Goal: Task Accomplishment & Management: Manage account settings

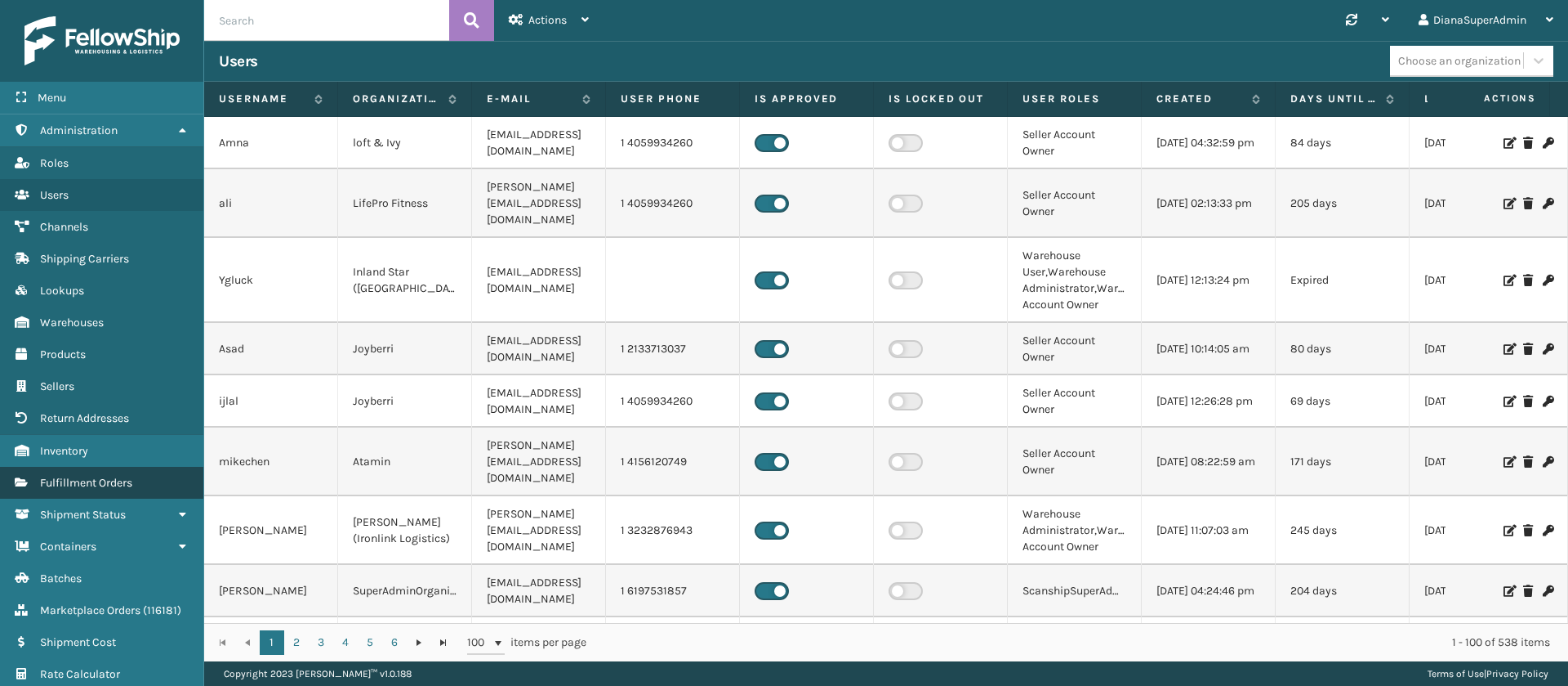
click at [114, 481] on span "Fulfillment Orders" at bounding box center [86, 482] width 93 height 14
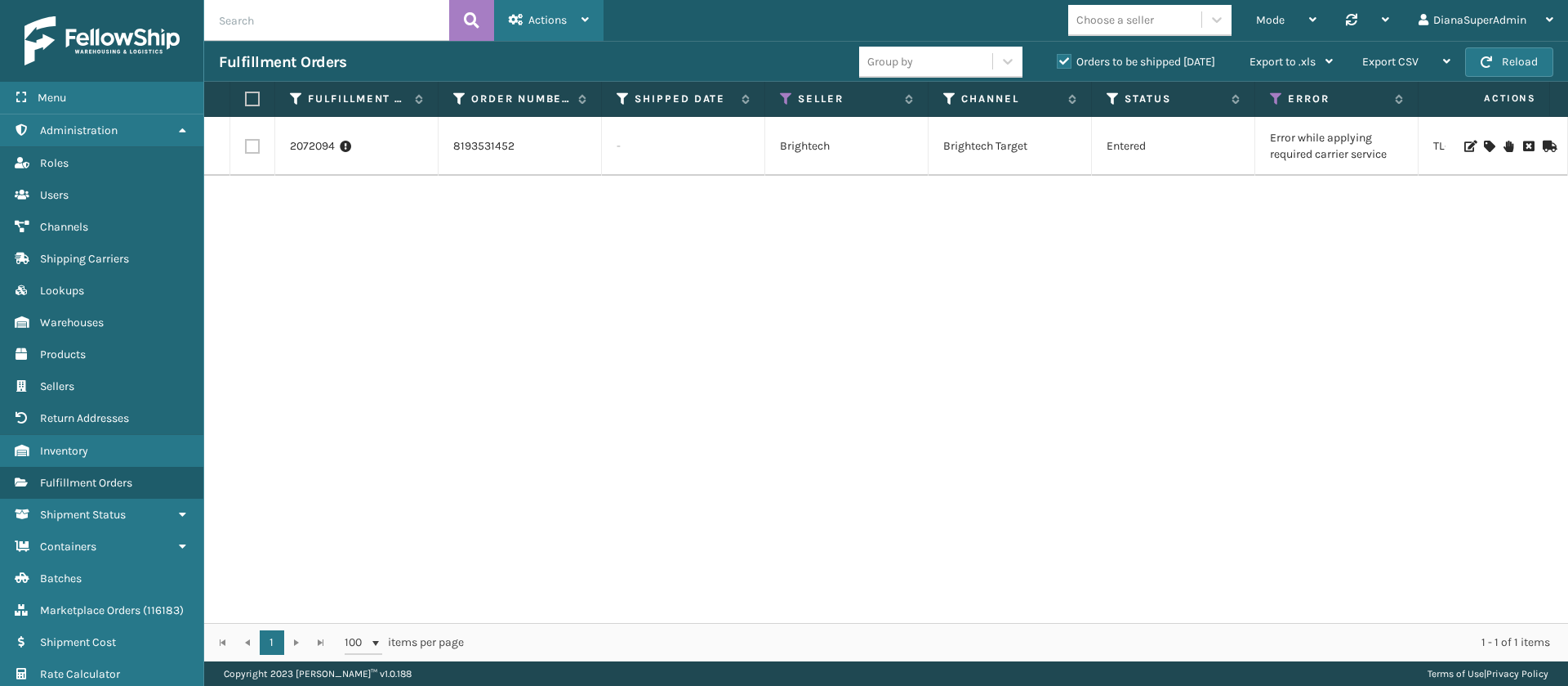
click at [569, 16] on div "Actions" at bounding box center [548, 20] width 80 height 41
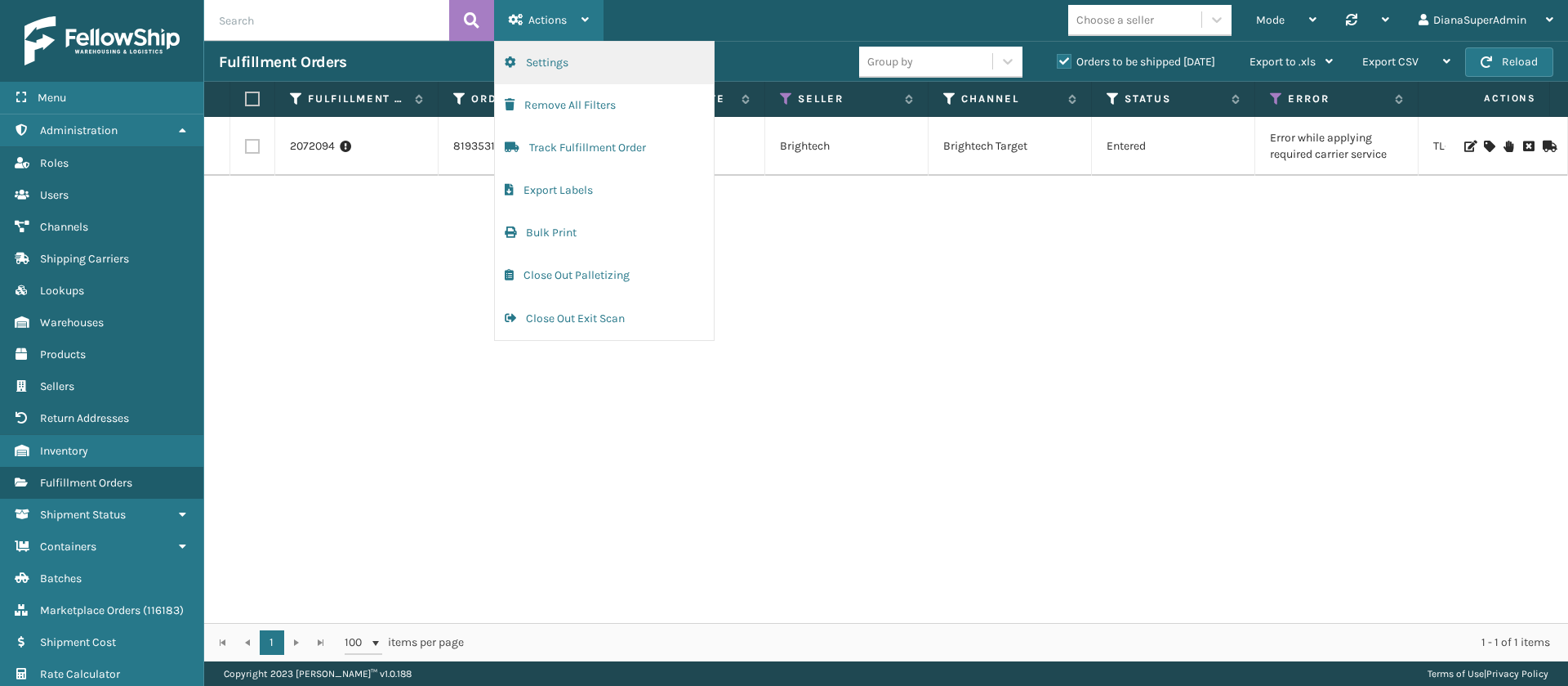
click at [588, 53] on button "Settings" at bounding box center [604, 63] width 219 height 43
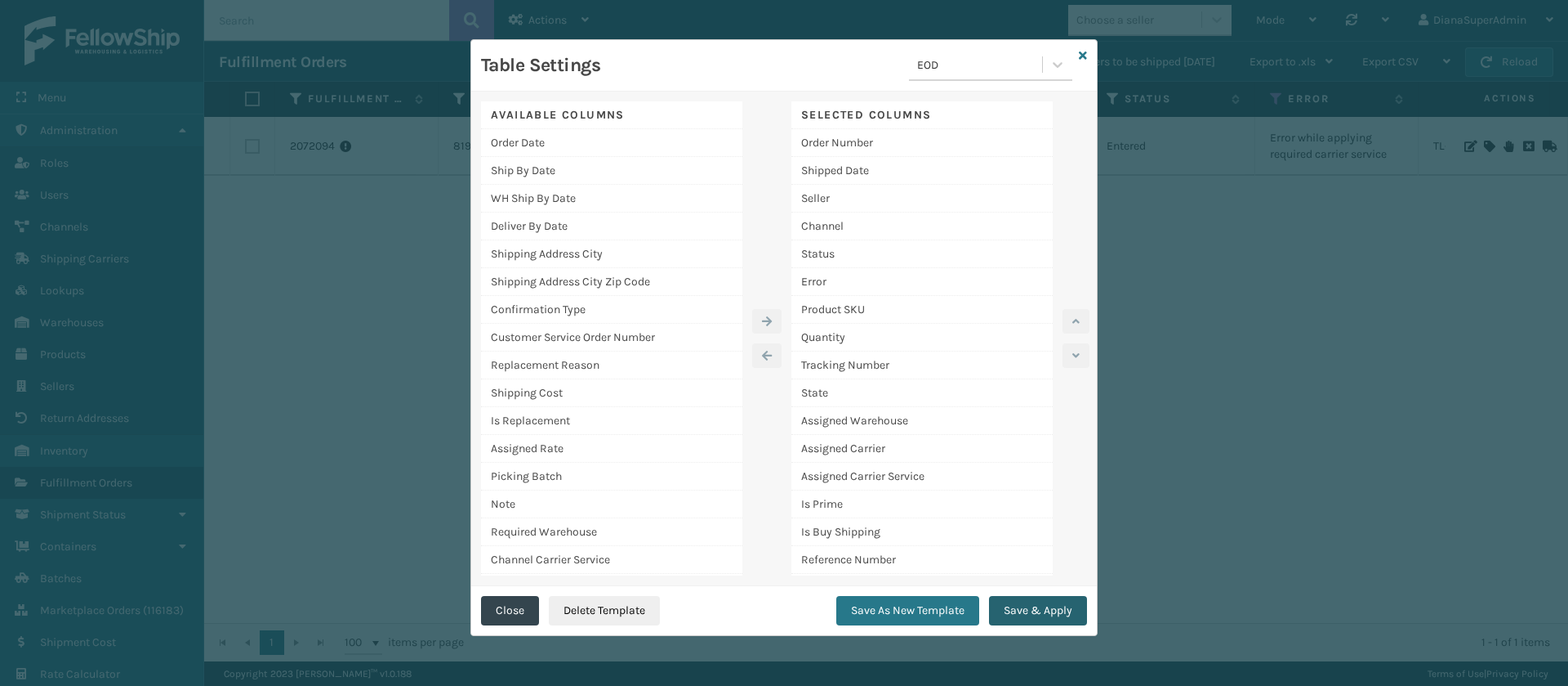
click at [1056, 617] on button "Save & Apply" at bounding box center [1037, 611] width 98 height 29
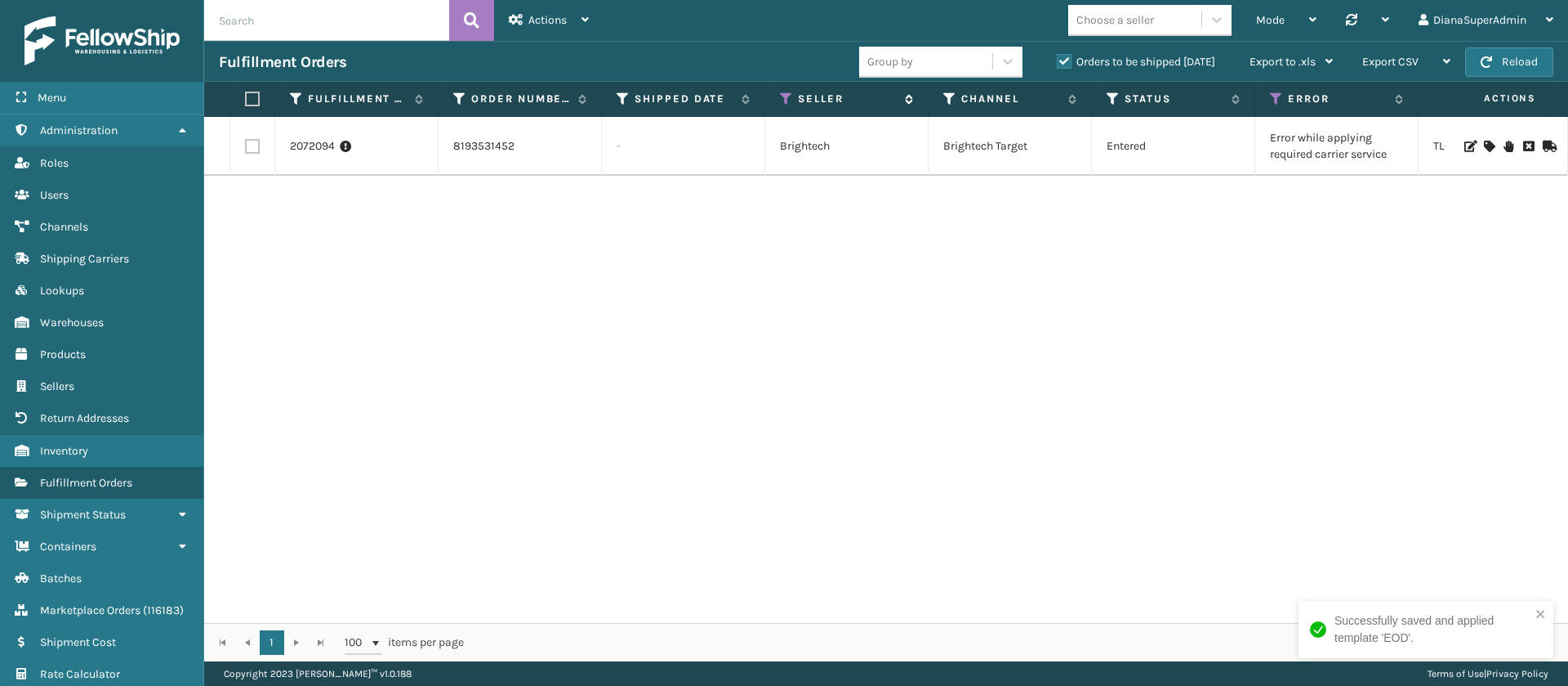
click at [784, 94] on icon at bounding box center [787, 99] width 14 height 14
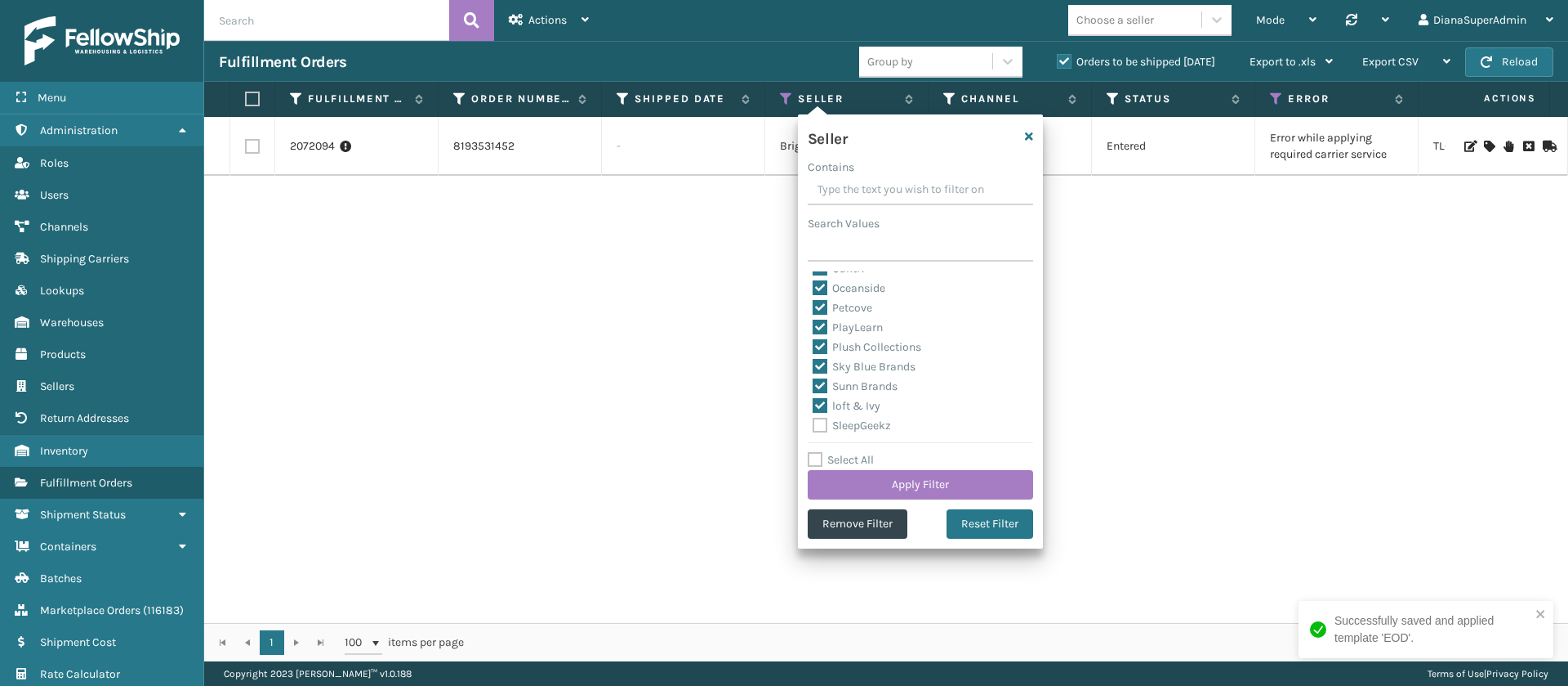
scroll to position [523, 0]
click at [1025, 135] on icon "button" at bounding box center [1028, 136] width 8 height 12
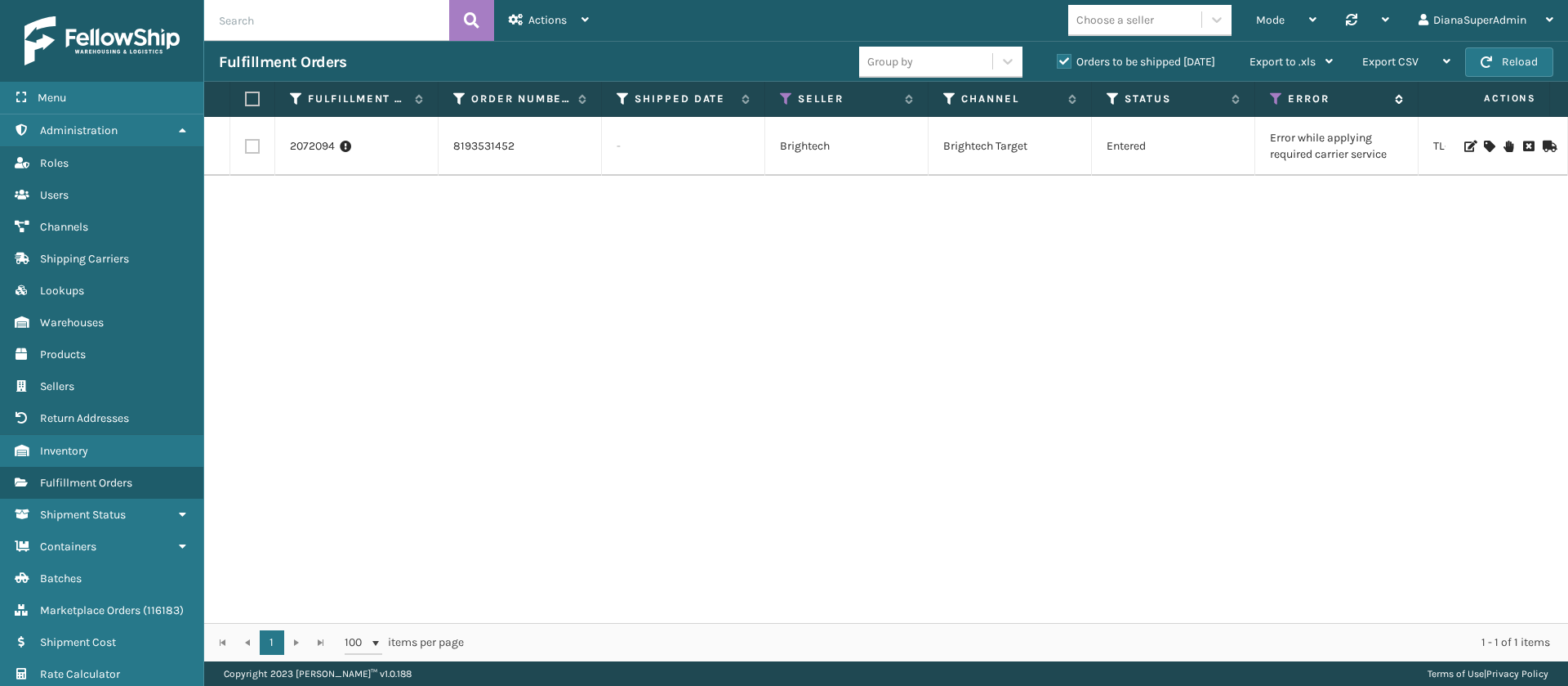
click at [1279, 103] on icon at bounding box center [1276, 99] width 14 height 14
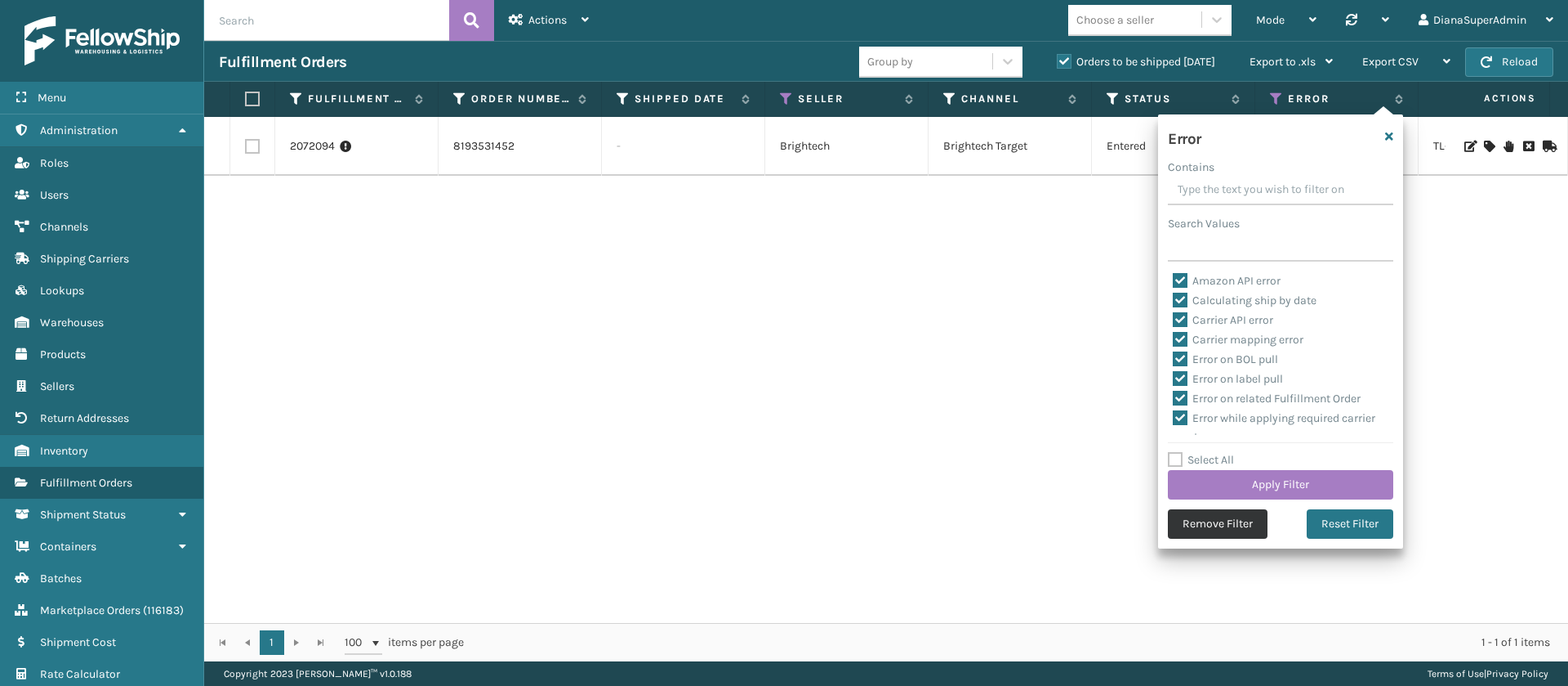
click at [1213, 531] on button "Remove Filter" at bounding box center [1217, 524] width 99 height 29
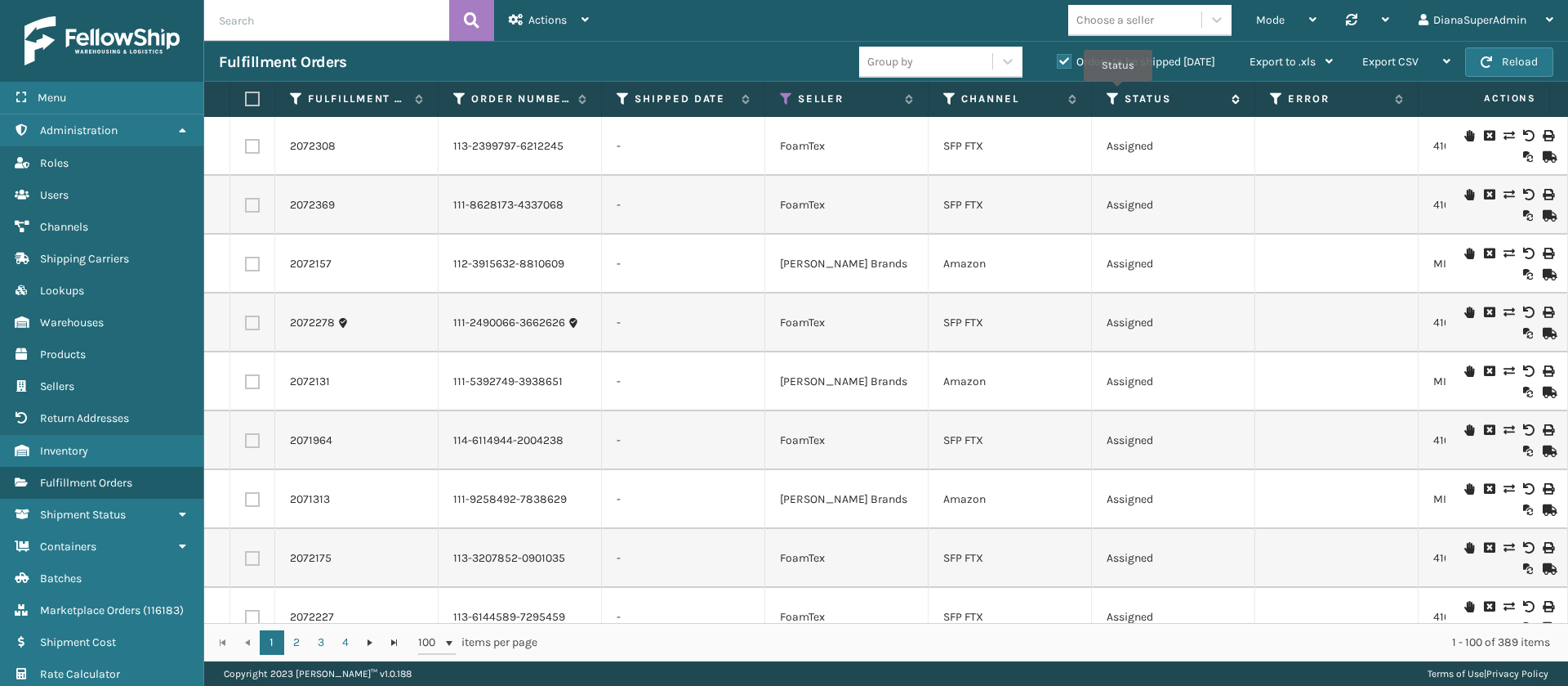
click at [1118, 93] on icon at bounding box center [1113, 99] width 14 height 14
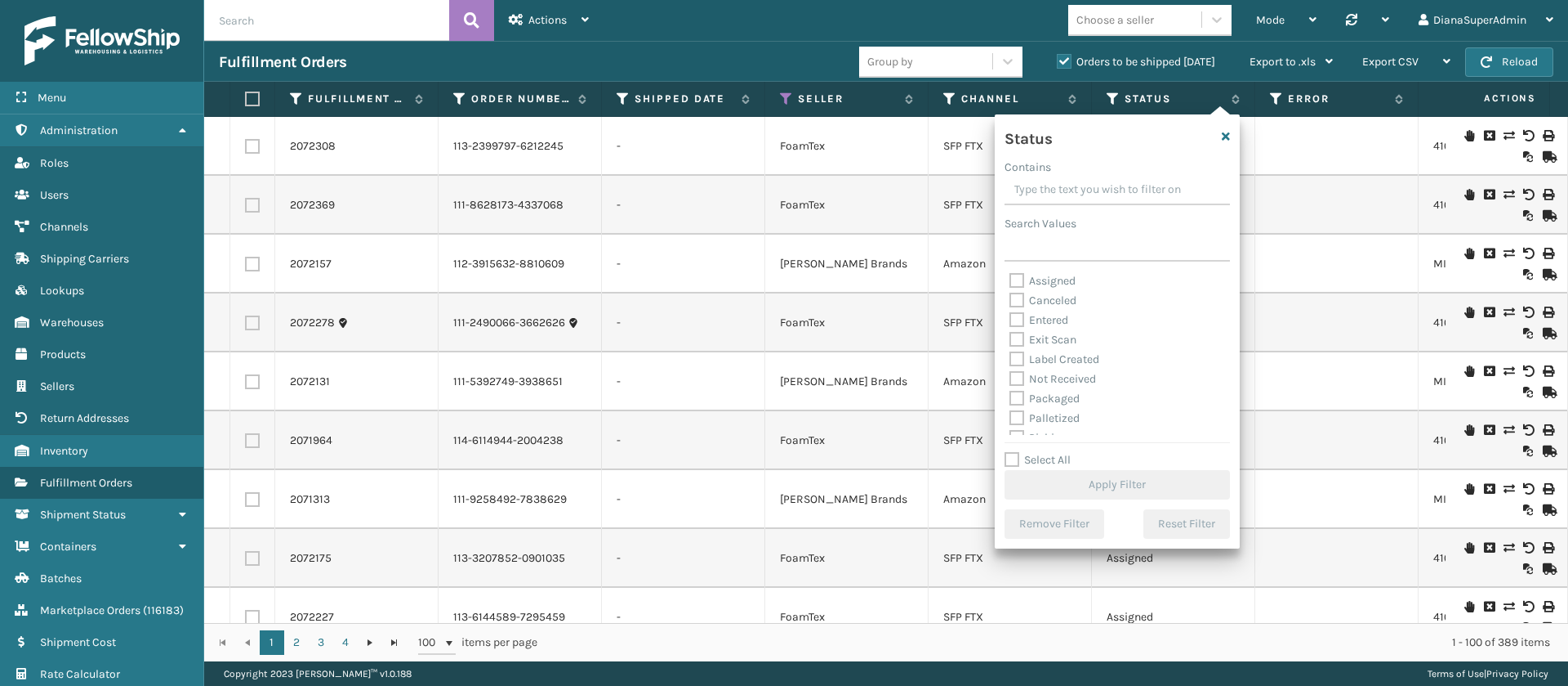
click at [1022, 356] on label "Label Created" at bounding box center [1053, 359] width 90 height 14
click at [1010, 356] on input "Label Created" at bounding box center [1009, 355] width 1 height 11
checkbox input "true"
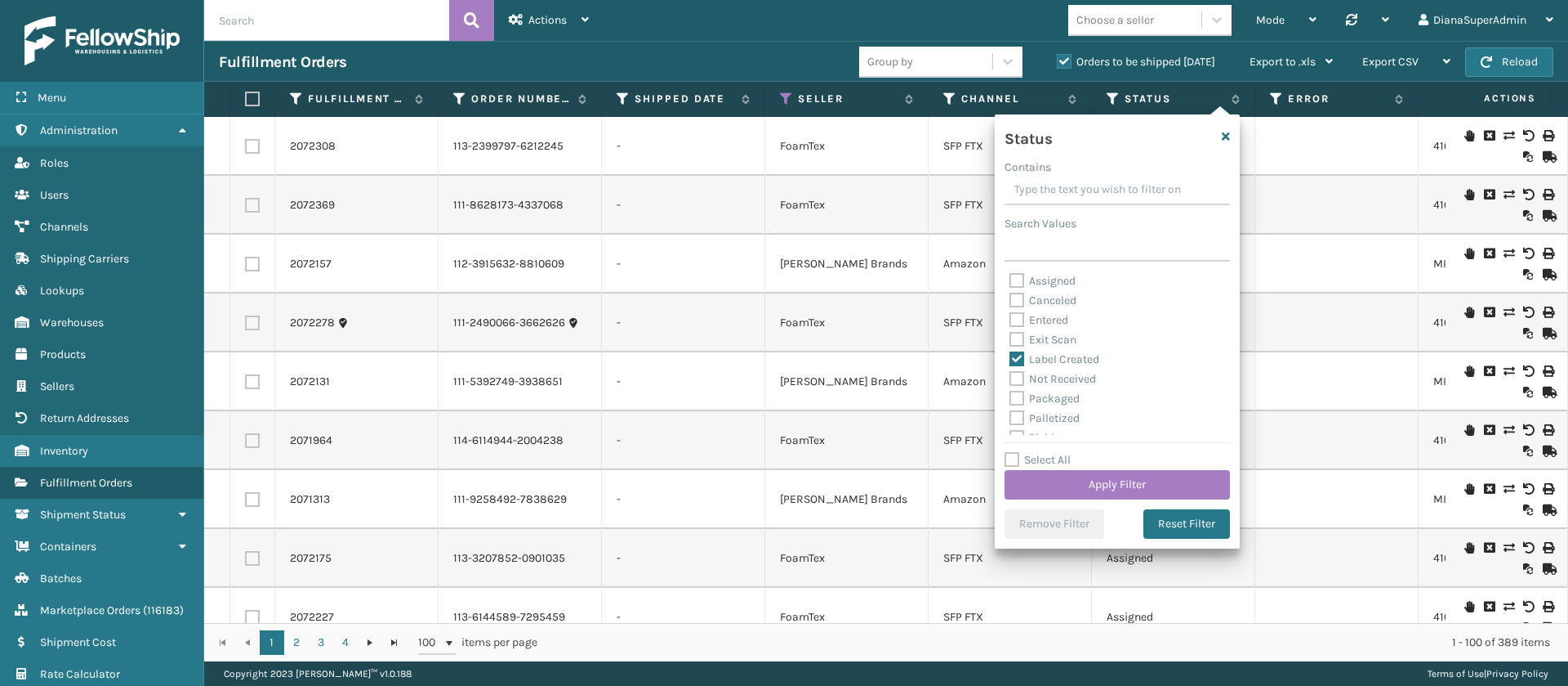
click at [1013, 400] on label "Packaged" at bounding box center [1044, 398] width 70 height 14
click at [1010, 400] on input "Packaged" at bounding box center [1009, 394] width 1 height 11
checkbox input "true"
click at [1020, 419] on label "Palletized" at bounding box center [1044, 417] width 70 height 14
click at [1010, 419] on input "Palletized" at bounding box center [1009, 414] width 1 height 11
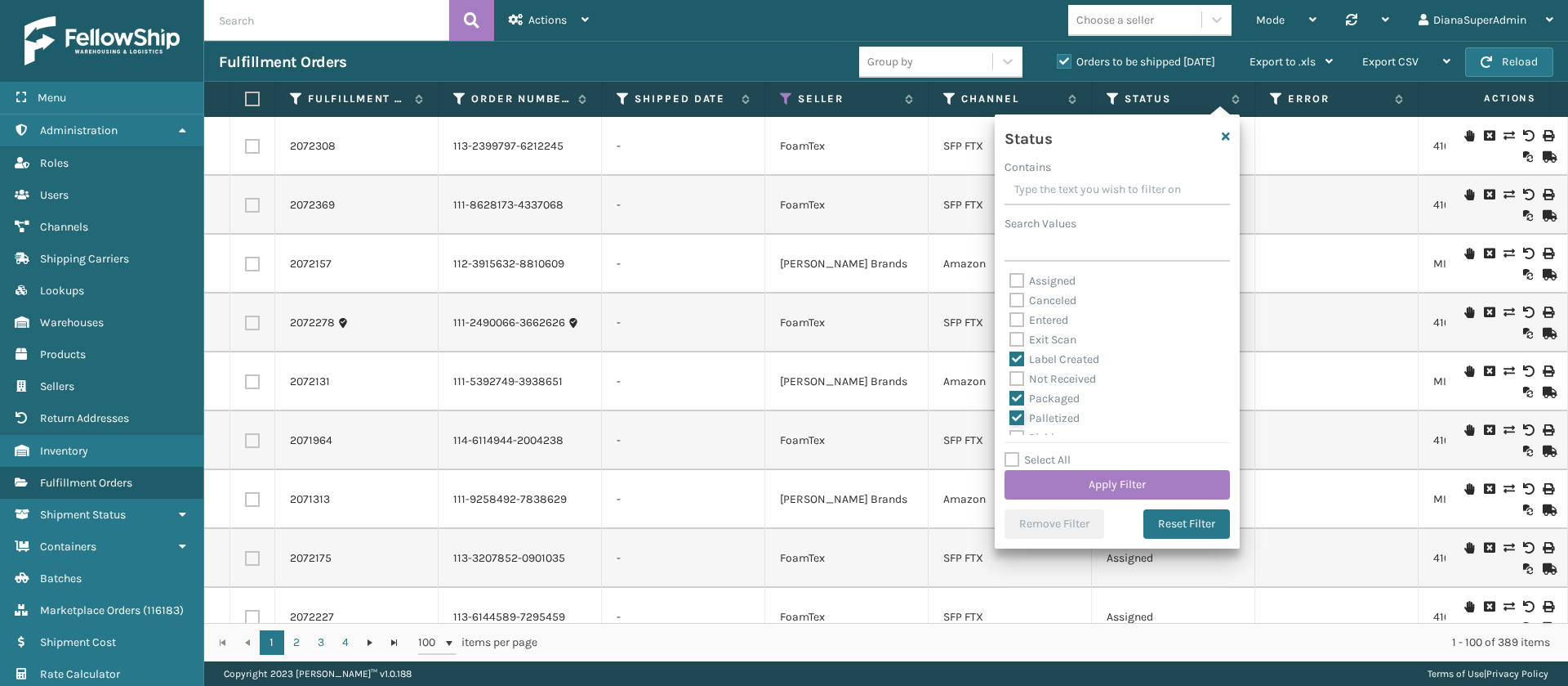
checkbox input "true"
click at [1020, 404] on label "Picking" at bounding box center [1038, 408] width 58 height 14
click at [1010, 404] on input "Picking" at bounding box center [1009, 404] width 1 height 11
checkbox input "true"
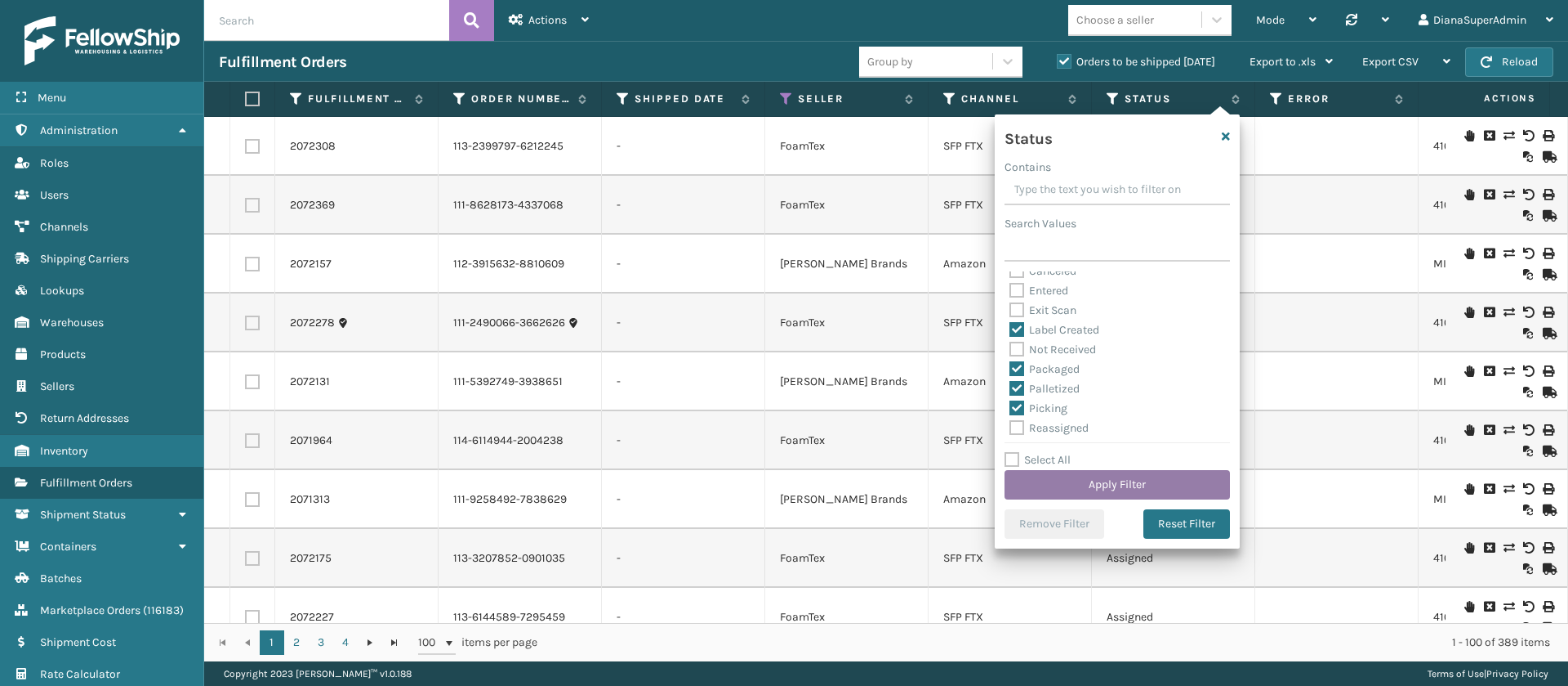
click at [1098, 485] on button "Apply Filter" at bounding box center [1116, 484] width 225 height 29
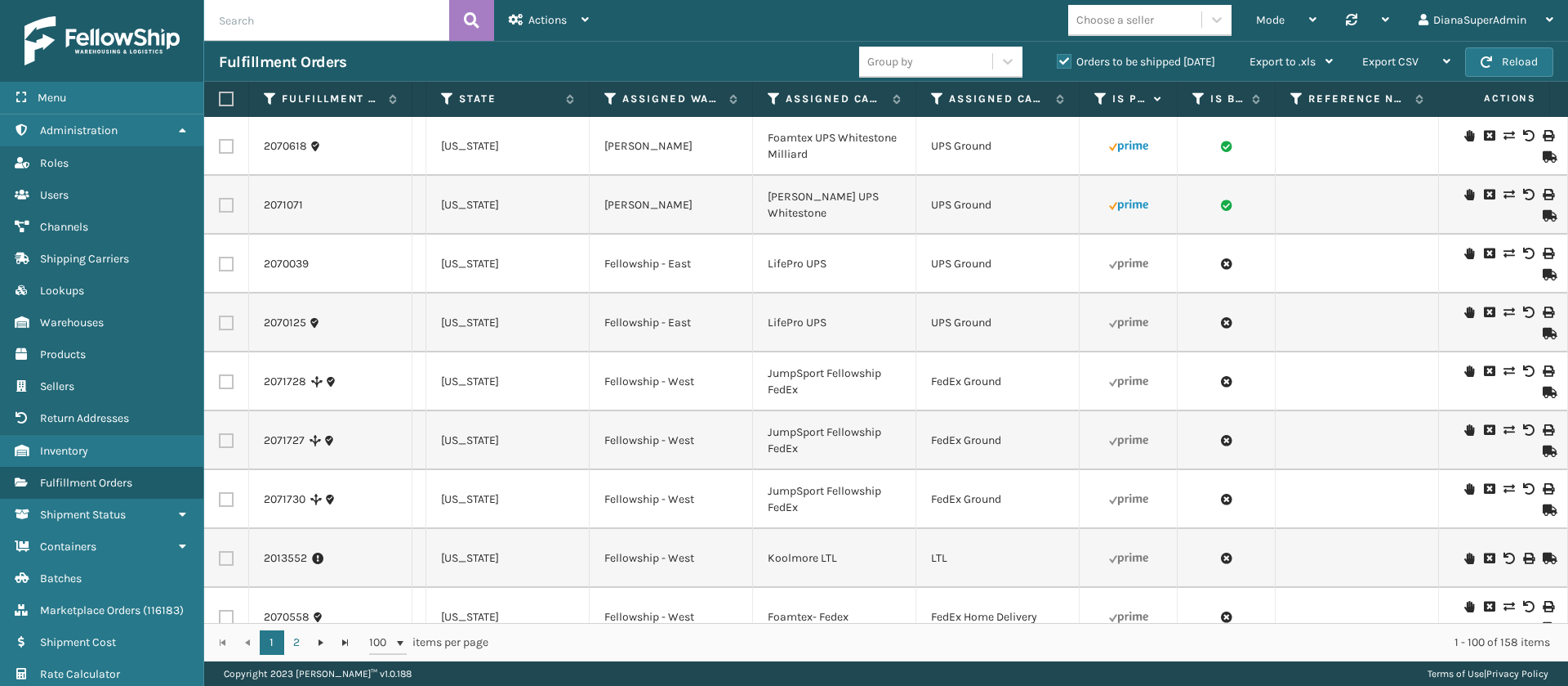
scroll to position [0, 1486]
click at [603, 102] on icon at bounding box center [607, 99] width 14 height 14
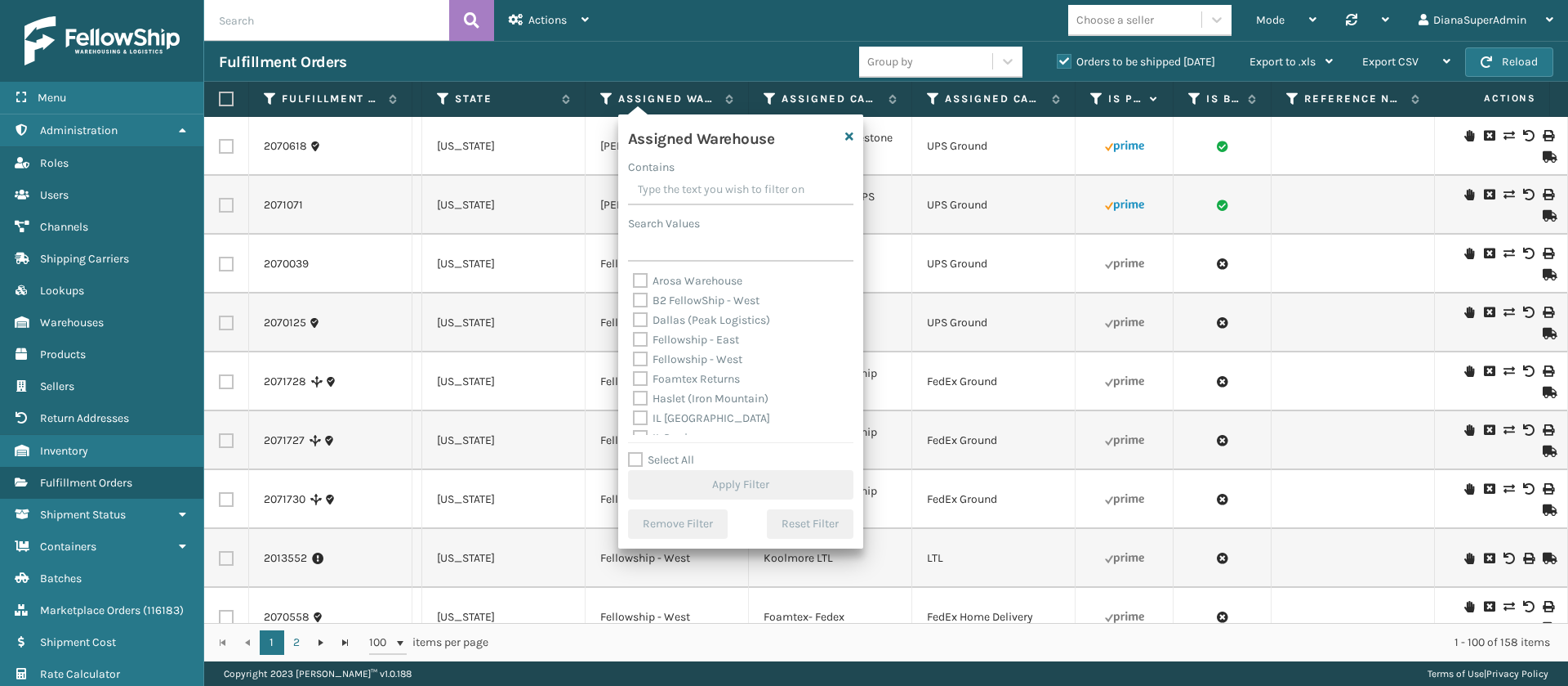
click at [643, 340] on label "Fellowship - East" at bounding box center [686, 339] width 106 height 14
click at [633, 340] on input "Fellowship - East" at bounding box center [632, 335] width 1 height 11
checkbox input "true"
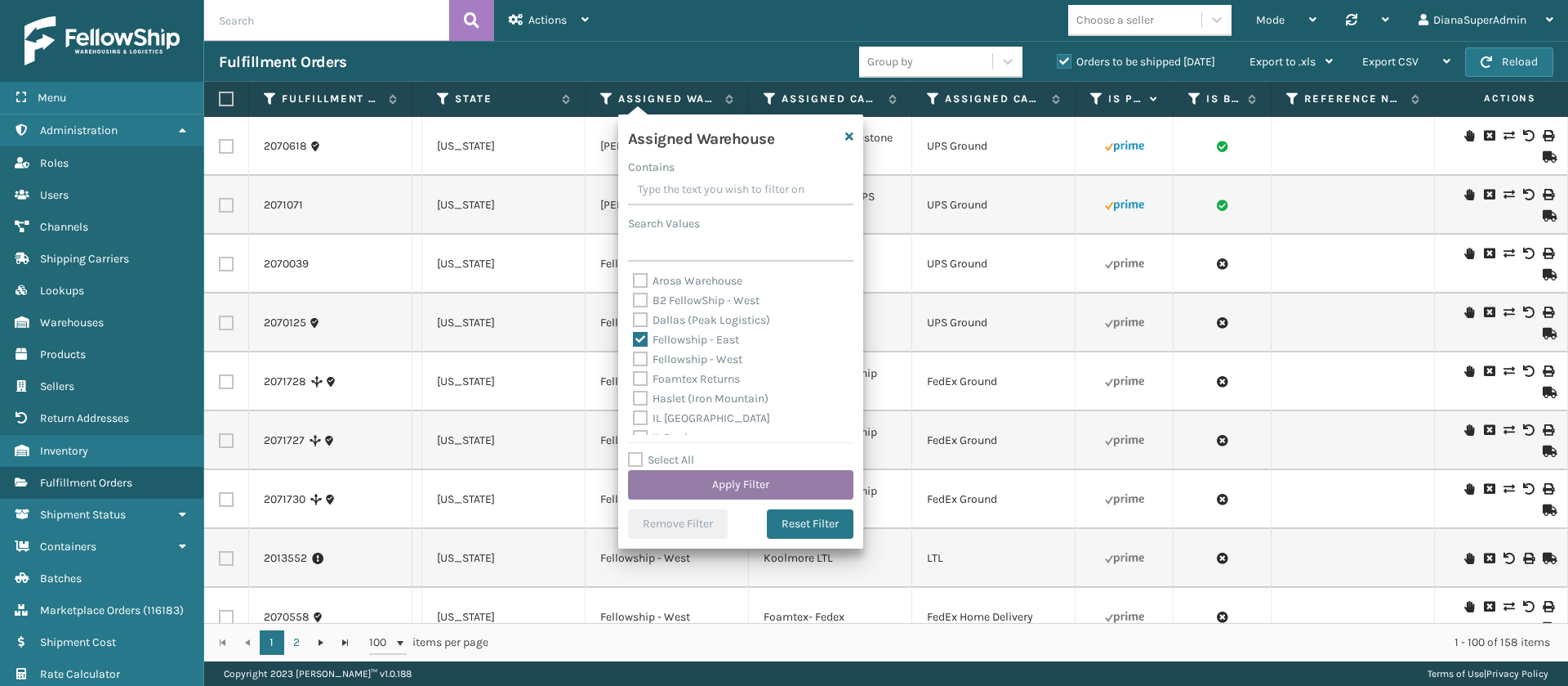
click at [739, 482] on button "Apply Filter" at bounding box center [740, 484] width 225 height 29
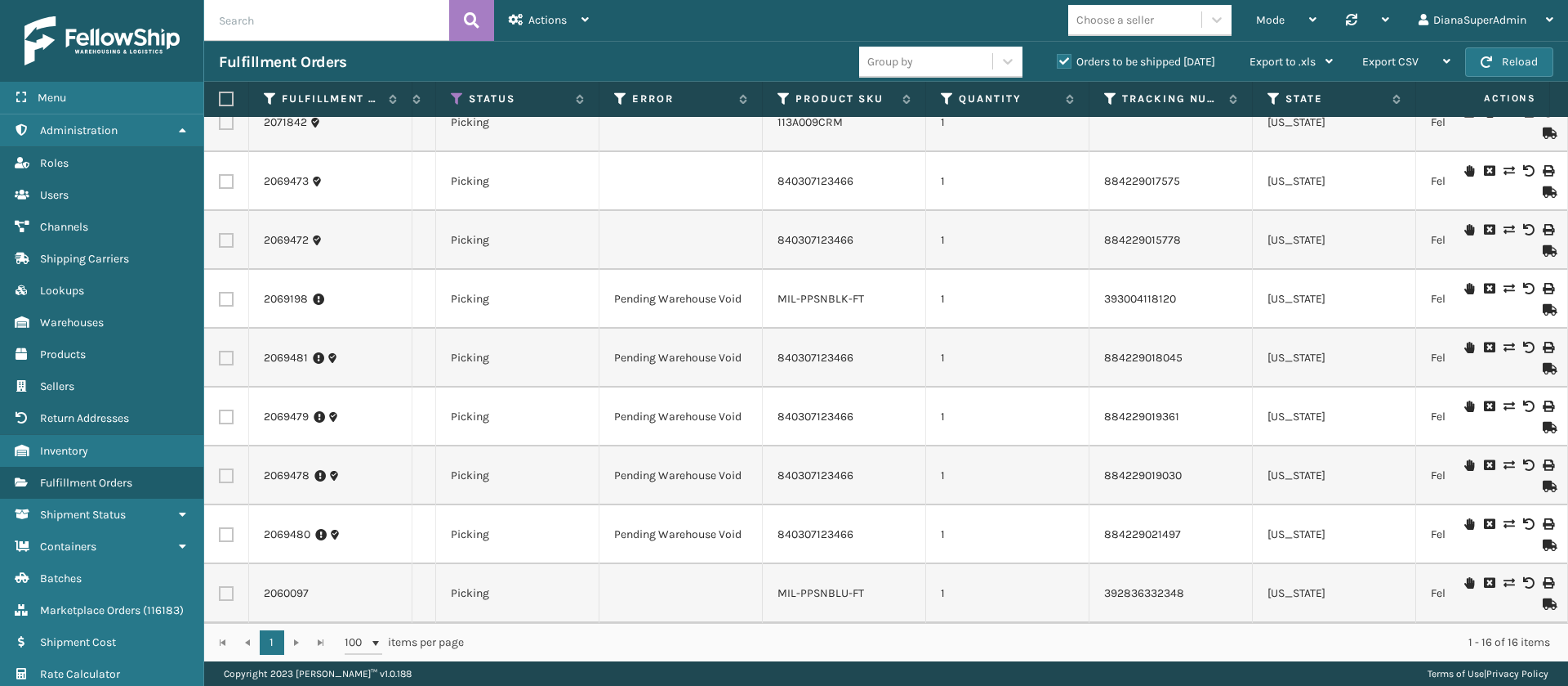
scroll to position [0, 977]
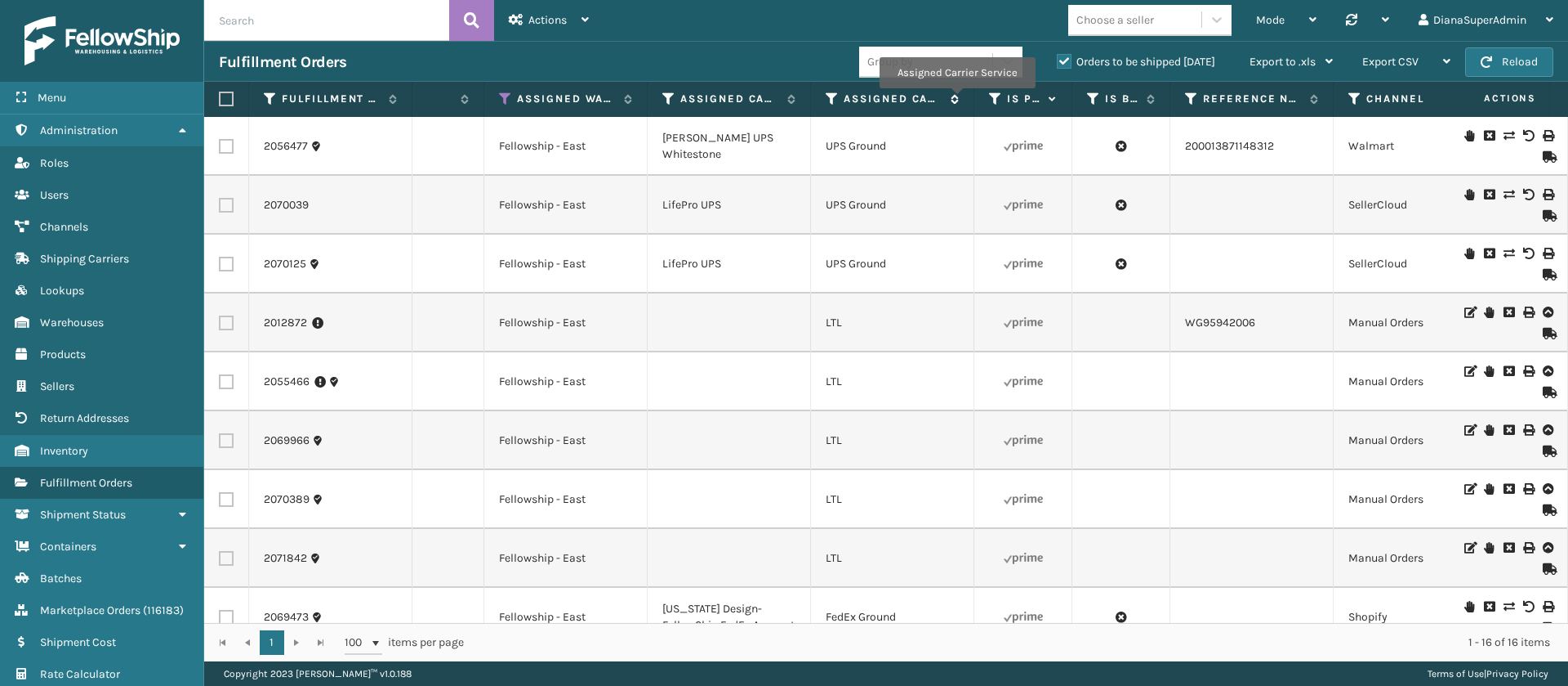
click at [956, 100] on icon at bounding box center [952, 99] width 14 height 10
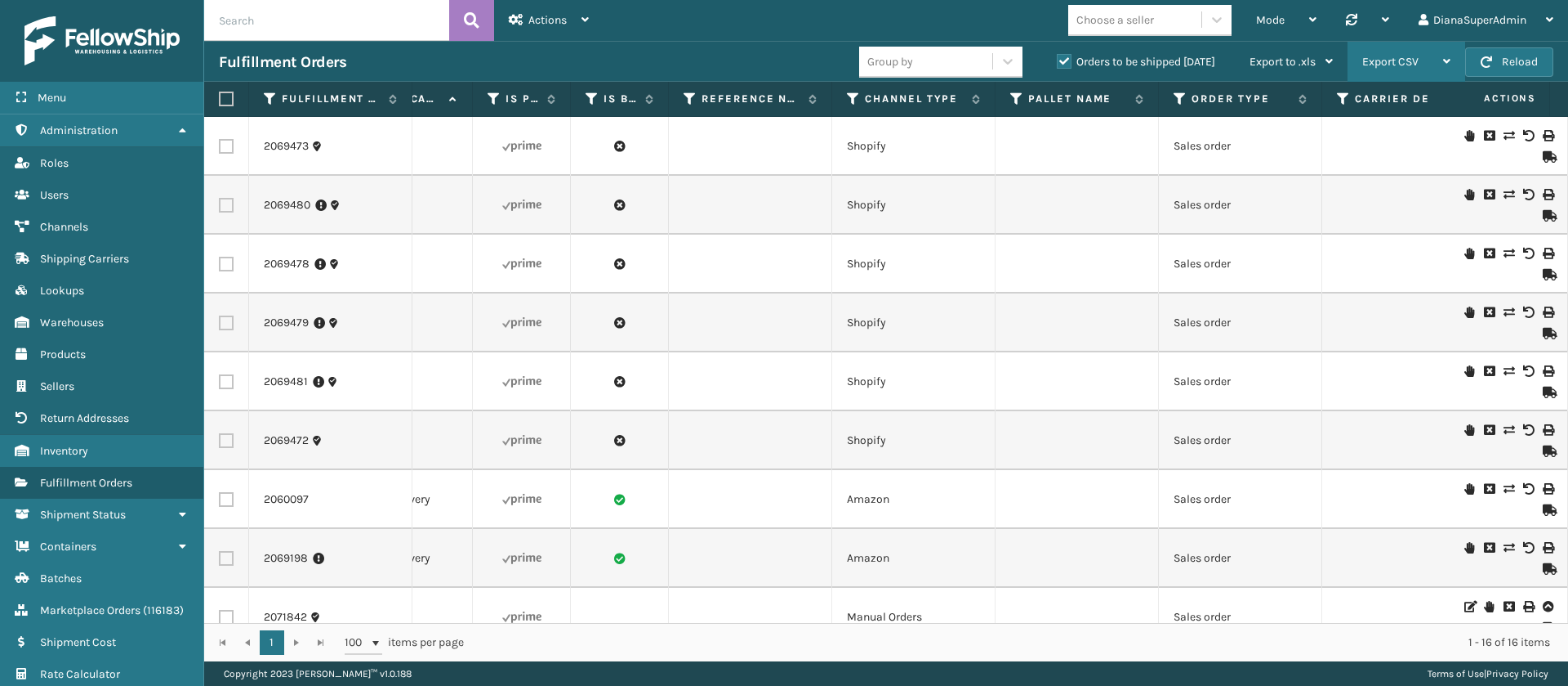
click at [1438, 59] on div "Export CSV" at bounding box center [1406, 62] width 88 height 41
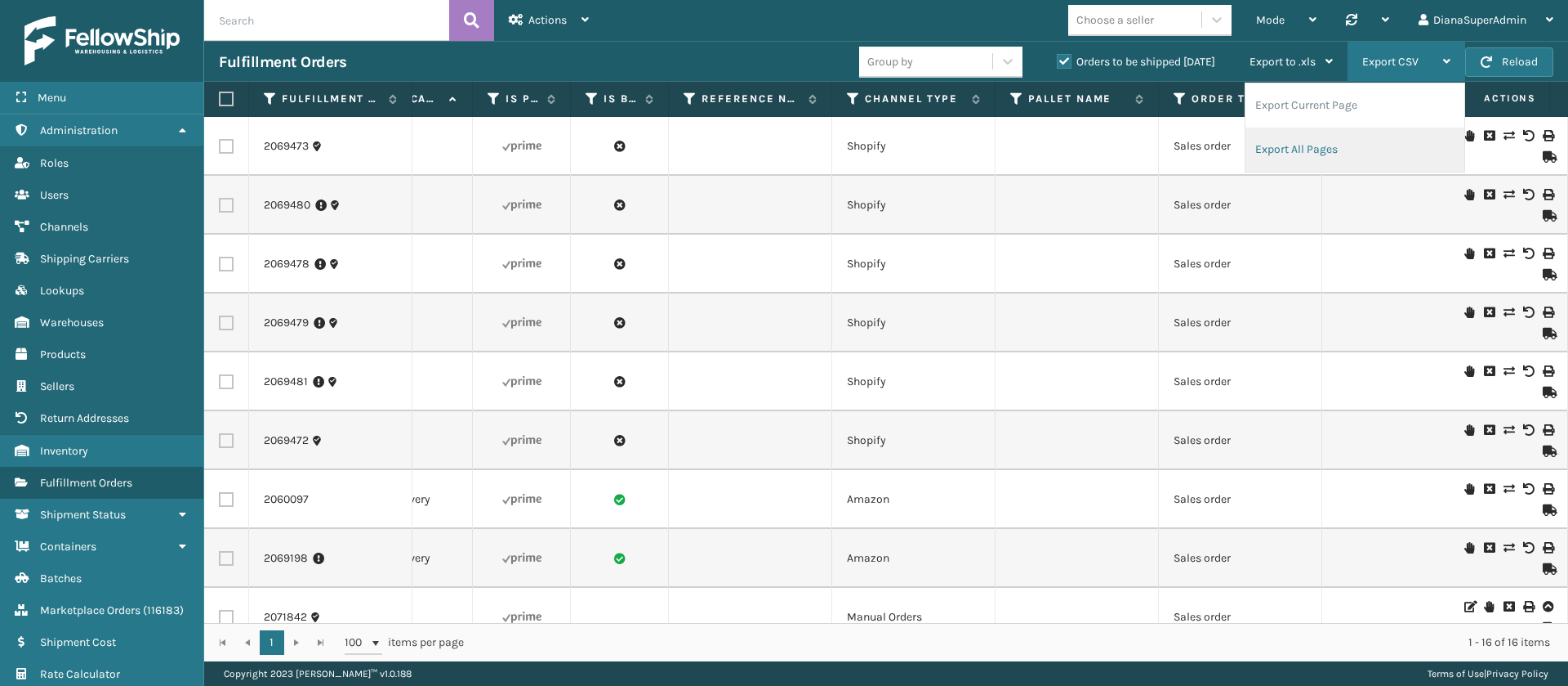
click at [1334, 143] on li "Export All Pages" at bounding box center [1355, 150] width 219 height 44
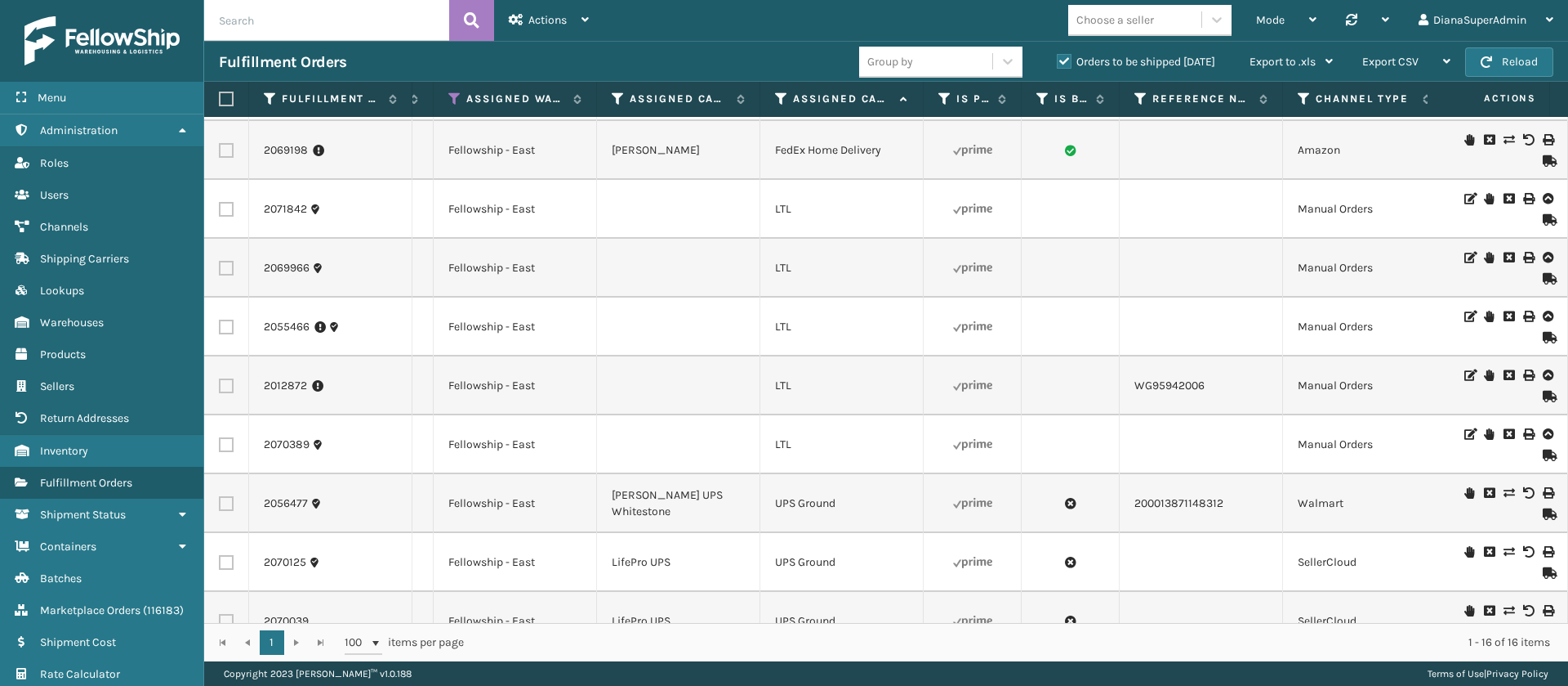
scroll to position [0, 1638]
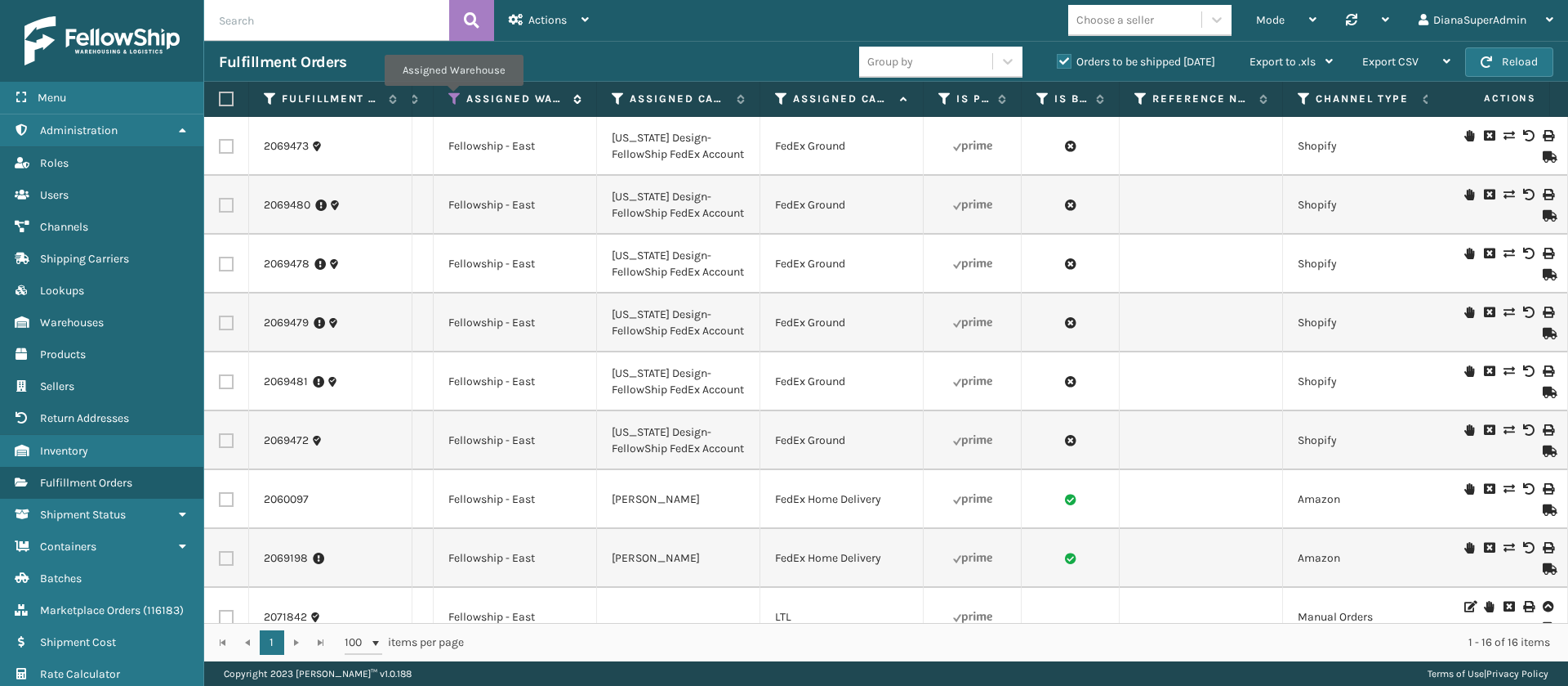
click at [453, 98] on icon at bounding box center [455, 99] width 14 height 14
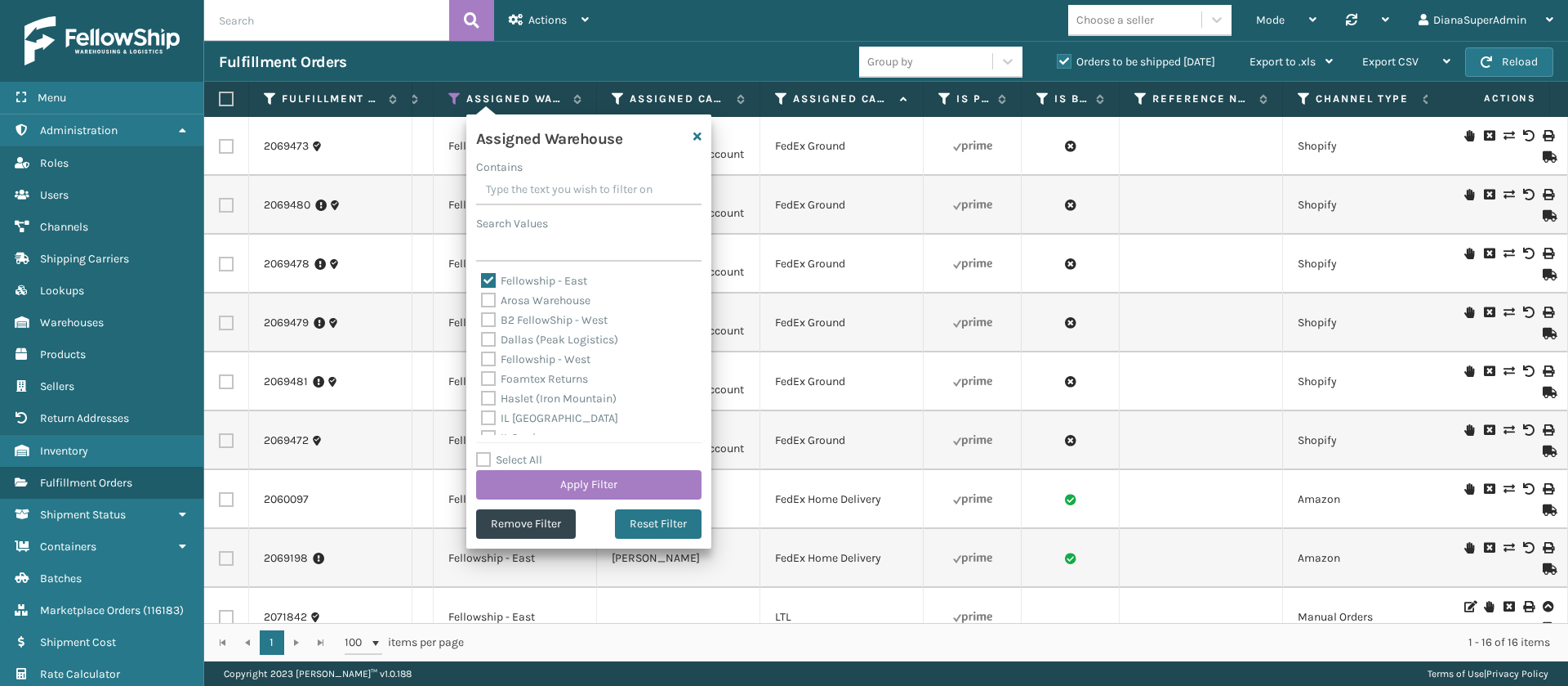
click at [490, 278] on label "Fellowship - East" at bounding box center [534, 280] width 106 height 14
click at [482, 278] on input "Fellowship - East" at bounding box center [481, 276] width 1 height 11
checkbox input "false"
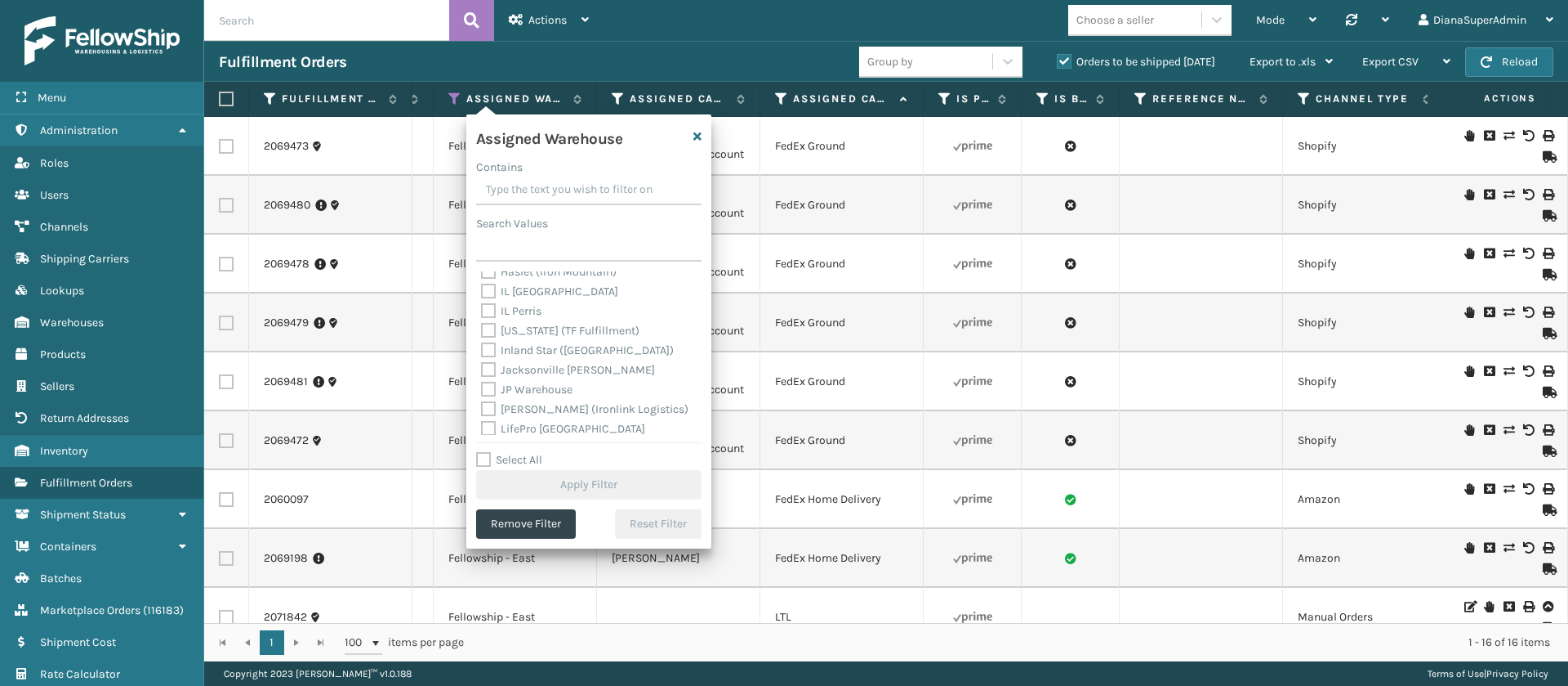
scroll to position [136, 0]
click at [492, 404] on label "[PERSON_NAME] (Ironlink Logistics)" at bounding box center [584, 399] width 208 height 14
click at [482, 400] on input "[PERSON_NAME] (Ironlink Logistics)" at bounding box center [481, 394] width 1 height 11
checkbox input "true"
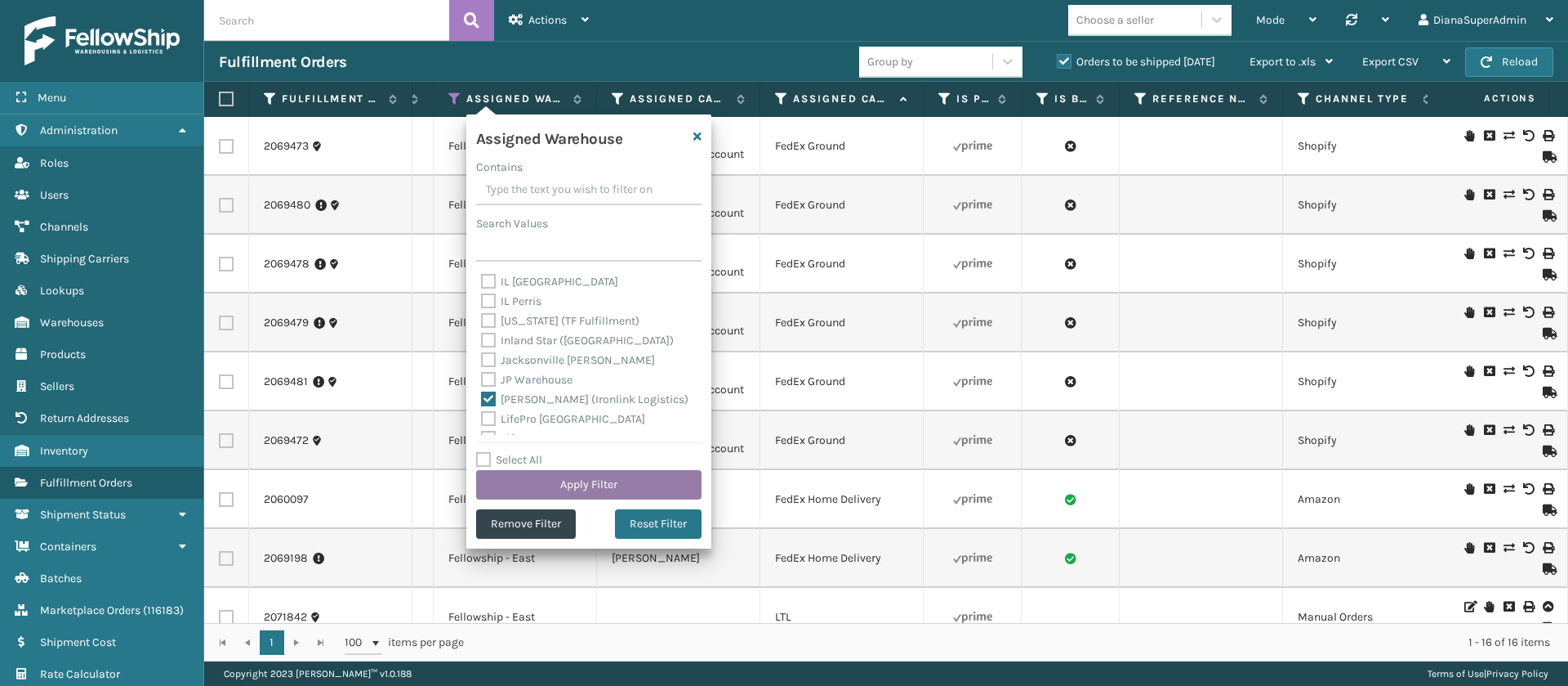
click at [584, 479] on button "Apply Filter" at bounding box center [588, 484] width 225 height 29
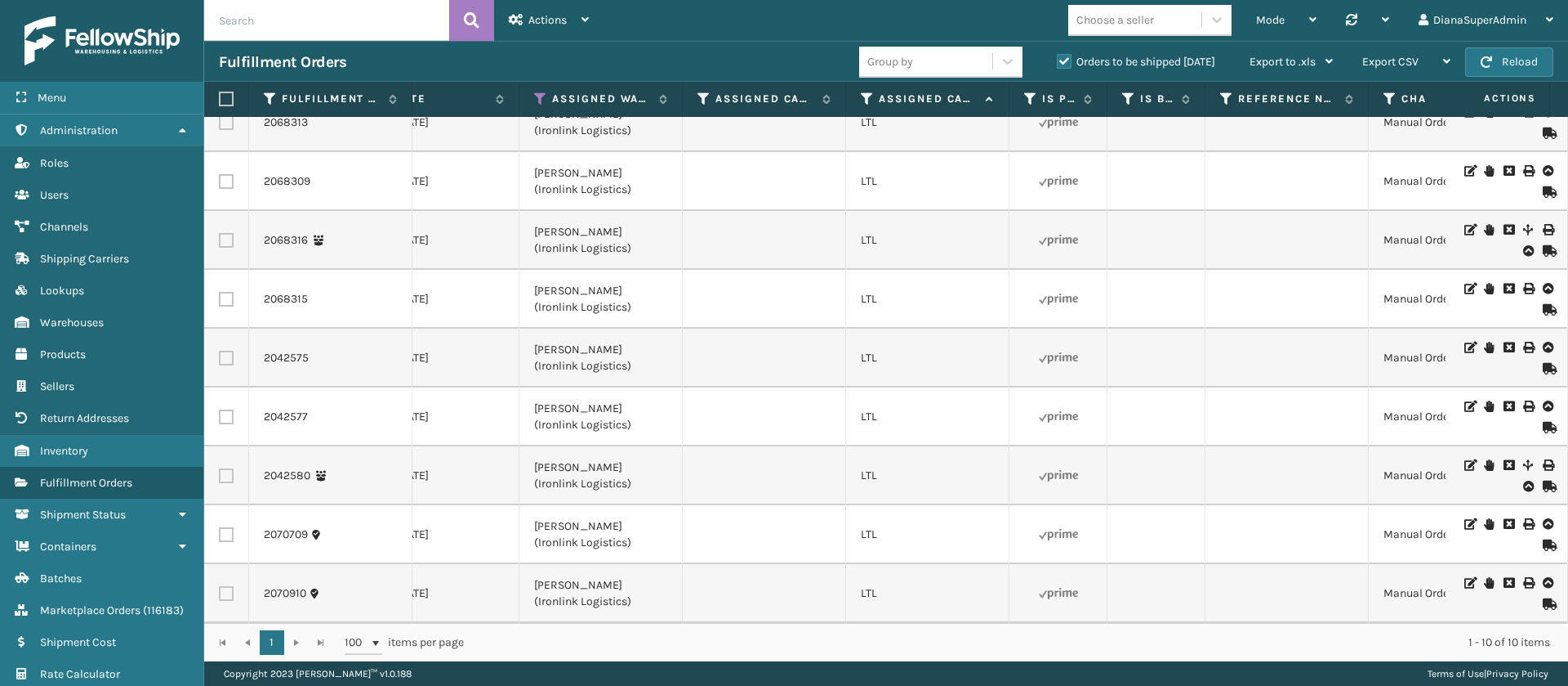
scroll to position [0, 1553]
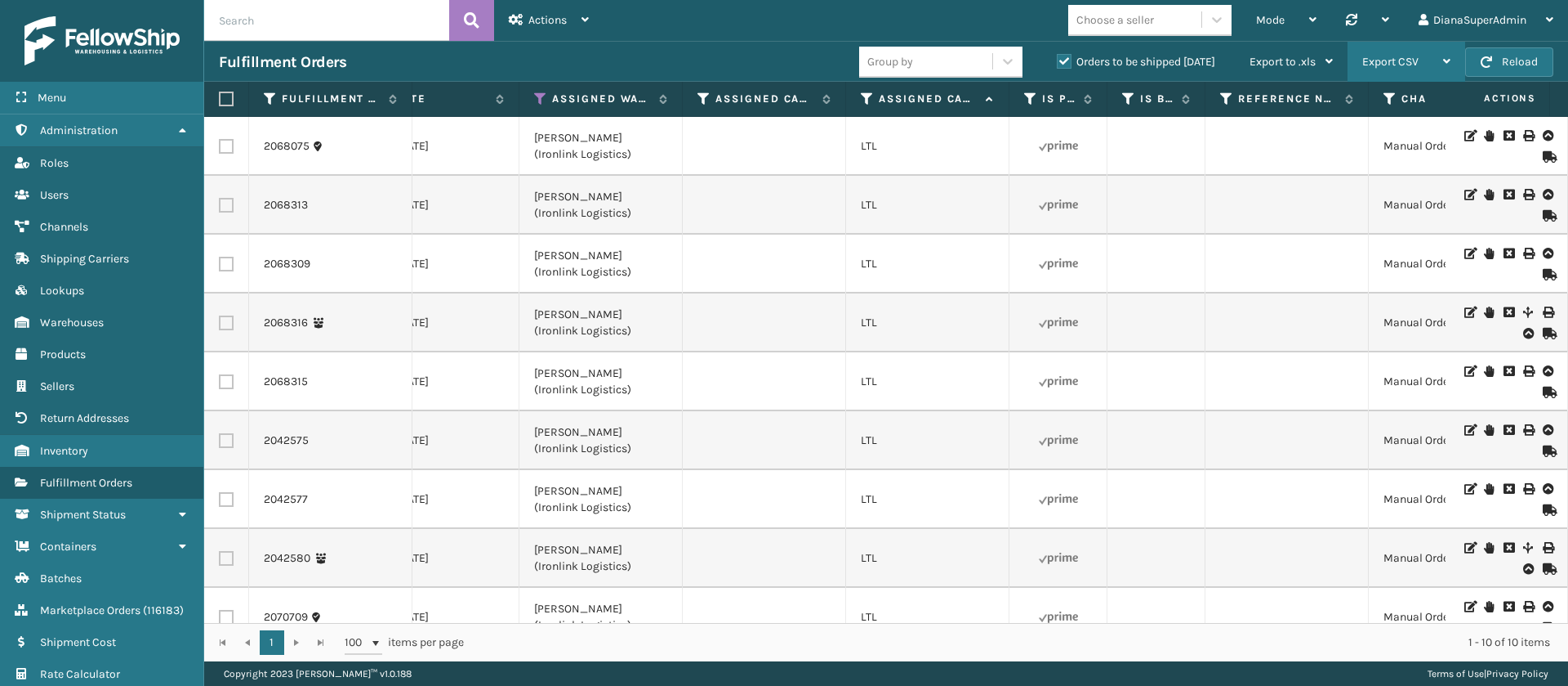
click at [1423, 65] on div "Export CSV" at bounding box center [1406, 62] width 88 height 41
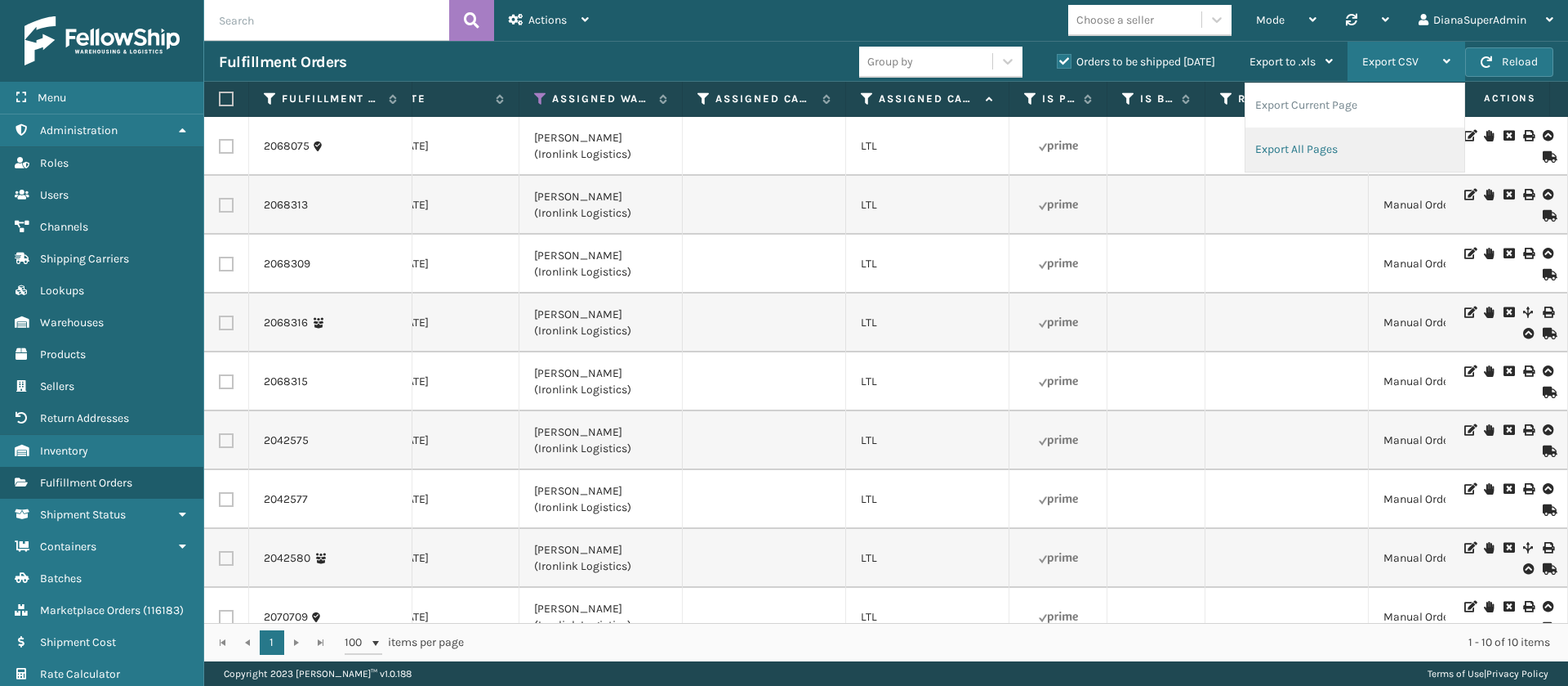
click at [1294, 150] on li "Export All Pages" at bounding box center [1355, 150] width 219 height 44
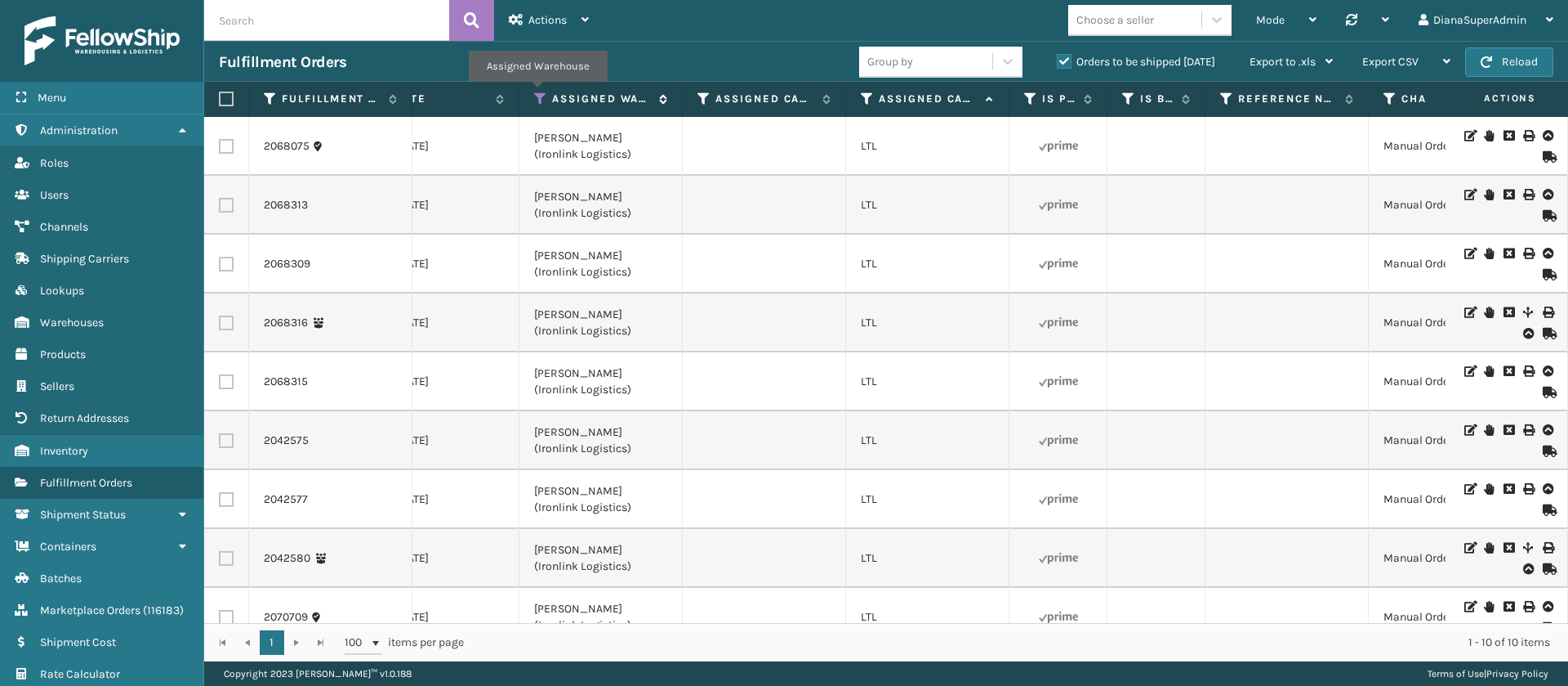
click at [538, 93] on icon at bounding box center [541, 99] width 14 height 14
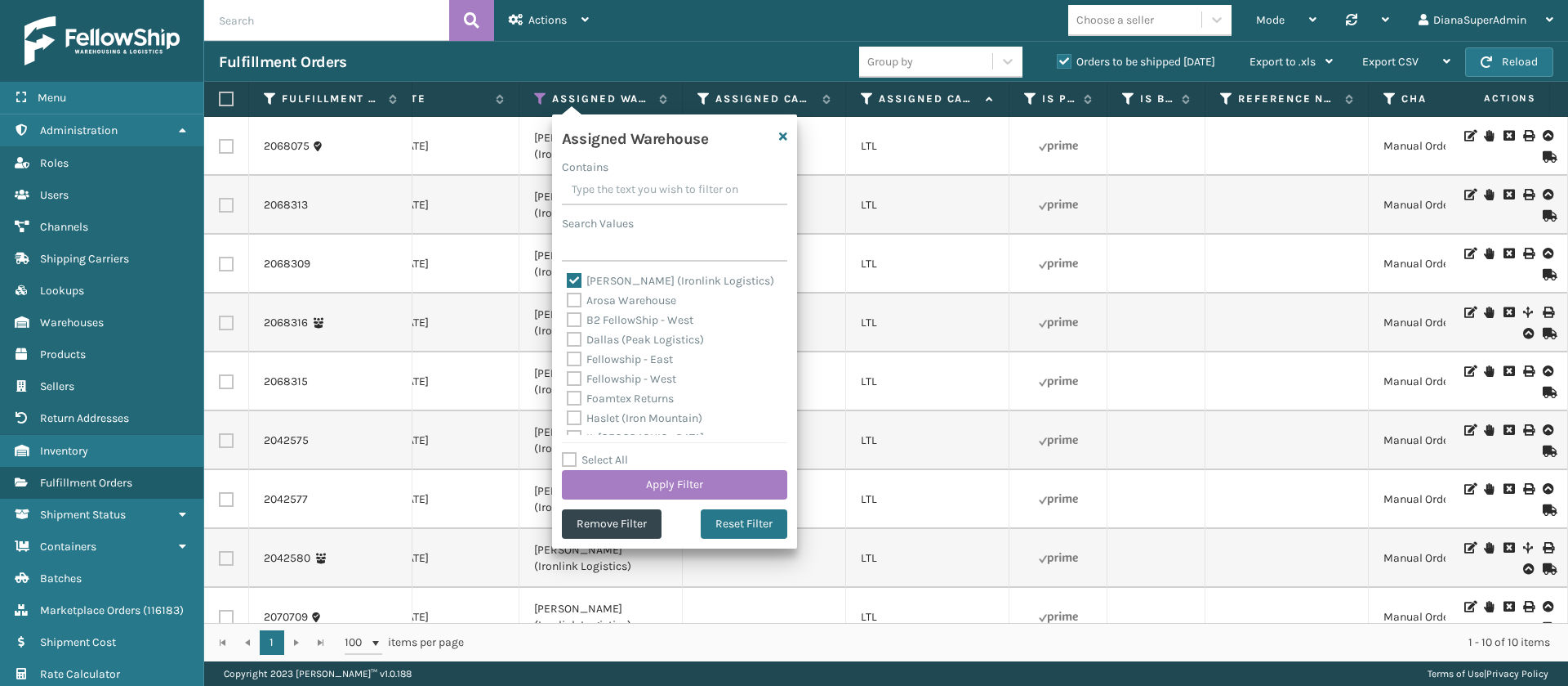
click at [580, 272] on div "[PERSON_NAME] (Ironlink Logistics)" at bounding box center [674, 281] width 215 height 19
click at [578, 281] on label "[PERSON_NAME] (Ironlink Logistics)" at bounding box center [670, 280] width 208 height 14
click at [568, 281] on input "[PERSON_NAME] (Ironlink Logistics)" at bounding box center [567, 276] width 1 height 11
checkbox input "false"
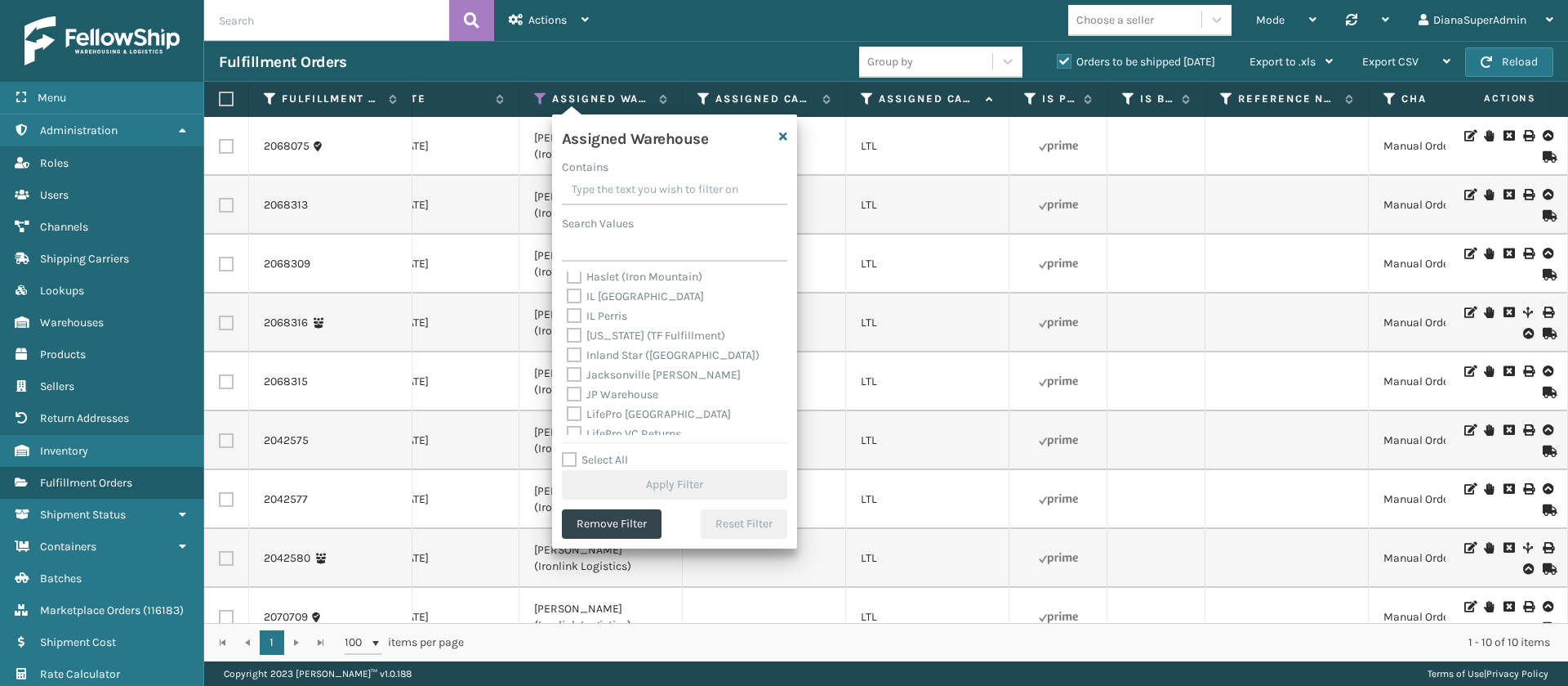
scroll to position [142, 0]
click at [574, 331] on label "[US_STATE] (TF Fulfillment)" at bounding box center [646, 334] width 158 height 14
click at [568, 331] on input "[US_STATE] (TF Fulfillment)" at bounding box center [567, 330] width 1 height 11
checkbox input "true"
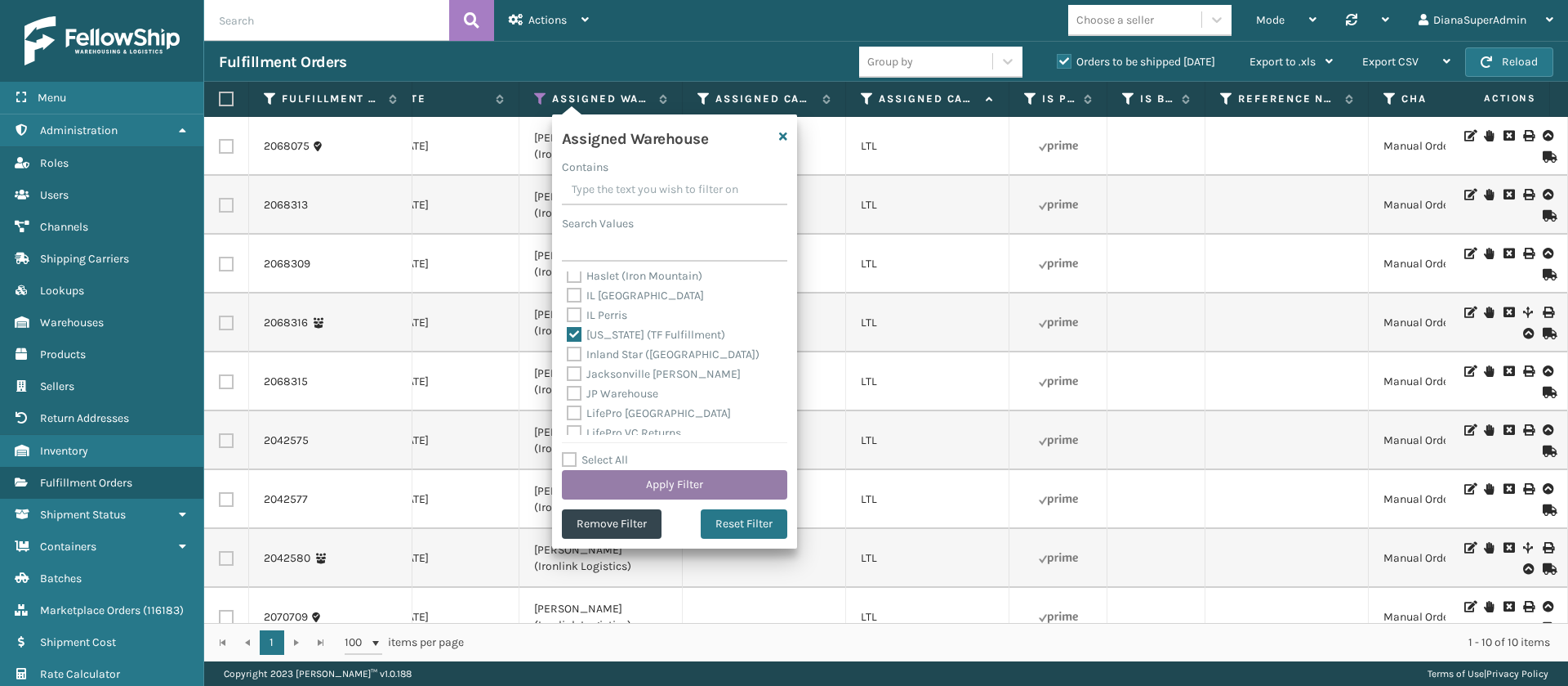
click at [691, 479] on button "Apply Filter" at bounding box center [674, 484] width 225 height 29
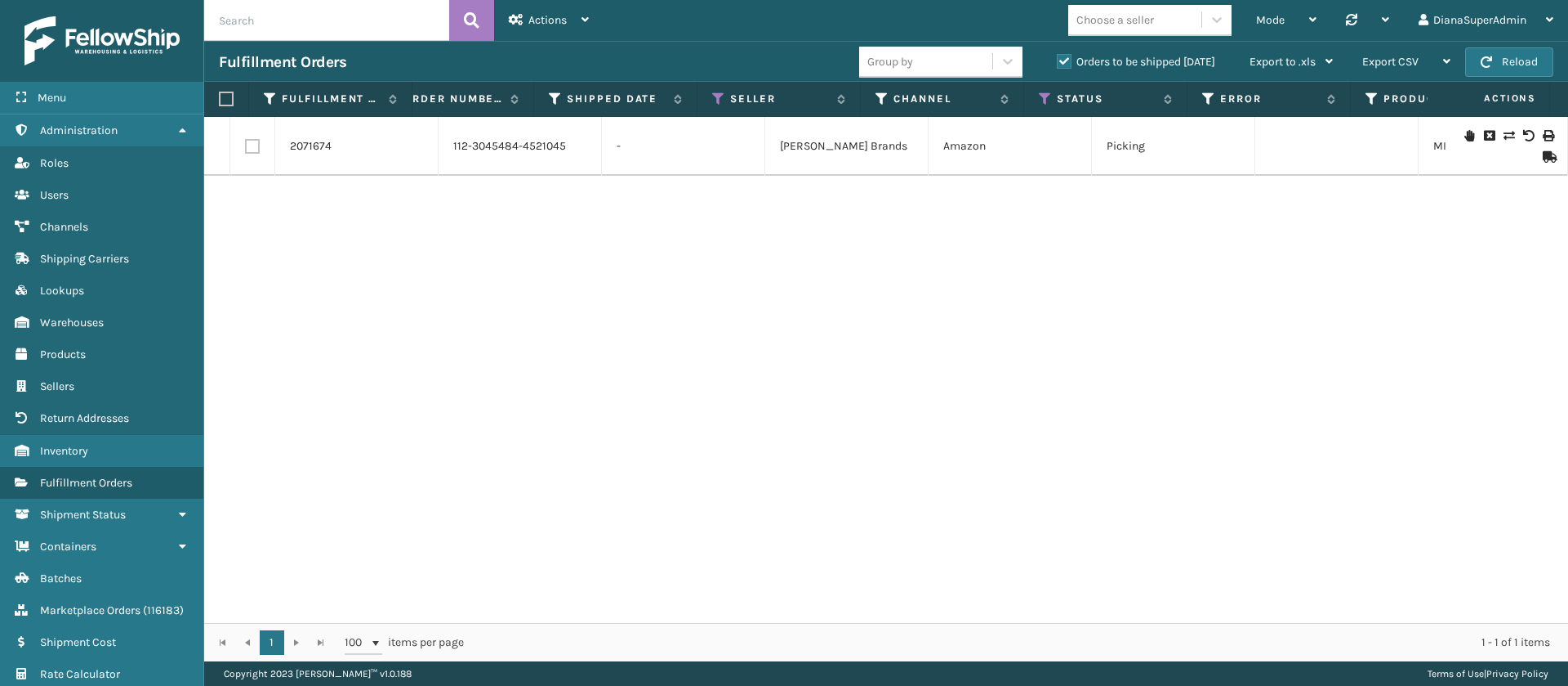
scroll to position [0, 0]
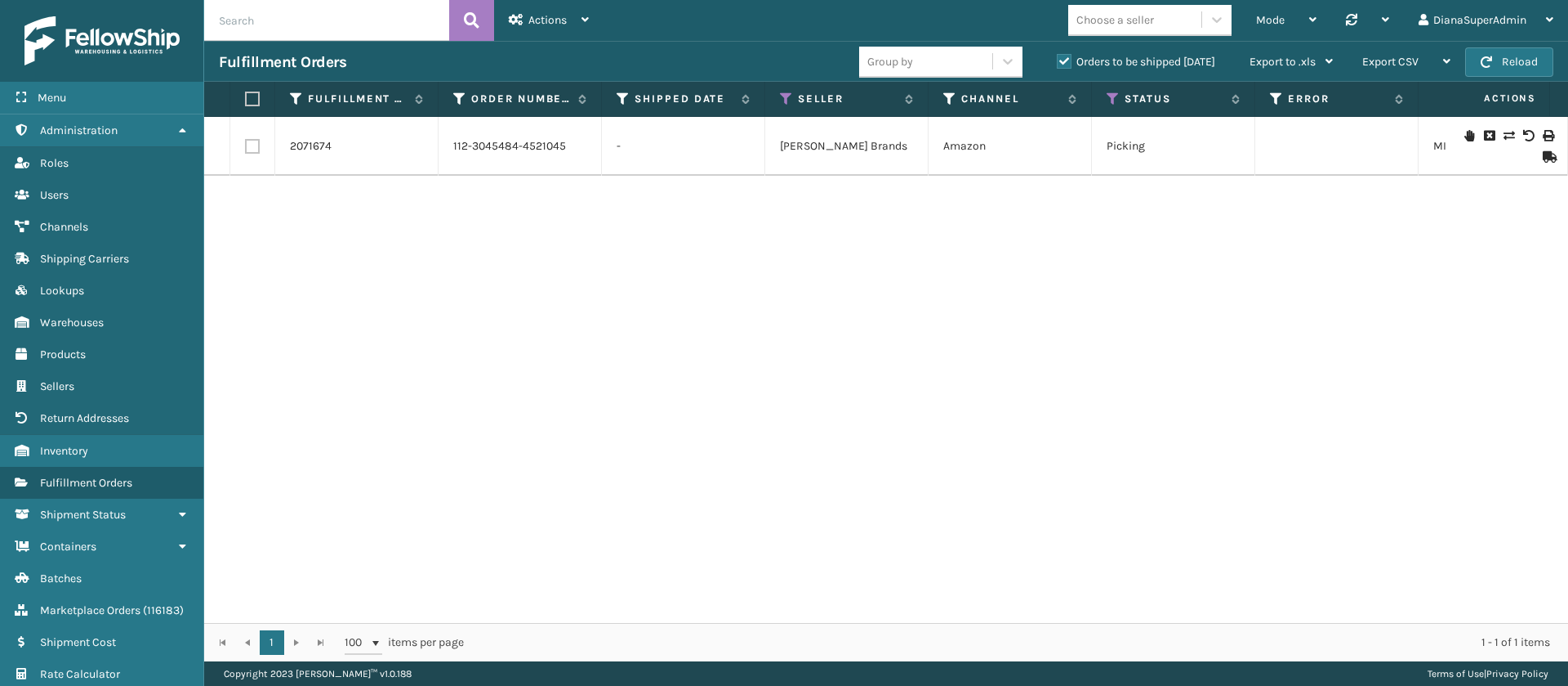
drag, startPoint x: 352, startPoint y: 147, endPoint x: 341, endPoint y: 147, distance: 11.0
click at [341, 147] on div "2071674" at bounding box center [356, 146] width 133 height 16
click at [1420, 61] on div "Export CSV" at bounding box center [1406, 62] width 88 height 41
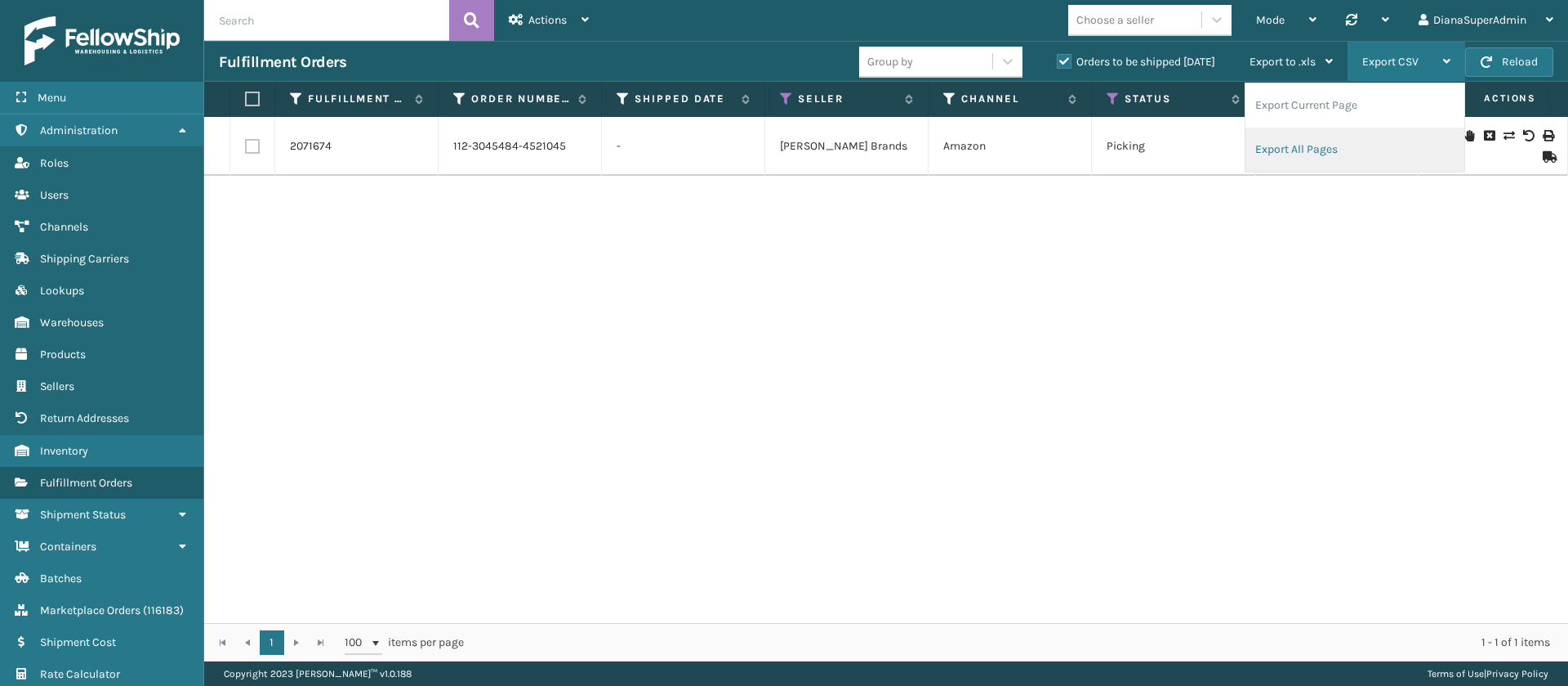
click at [1323, 138] on li "Export All Pages" at bounding box center [1355, 150] width 219 height 44
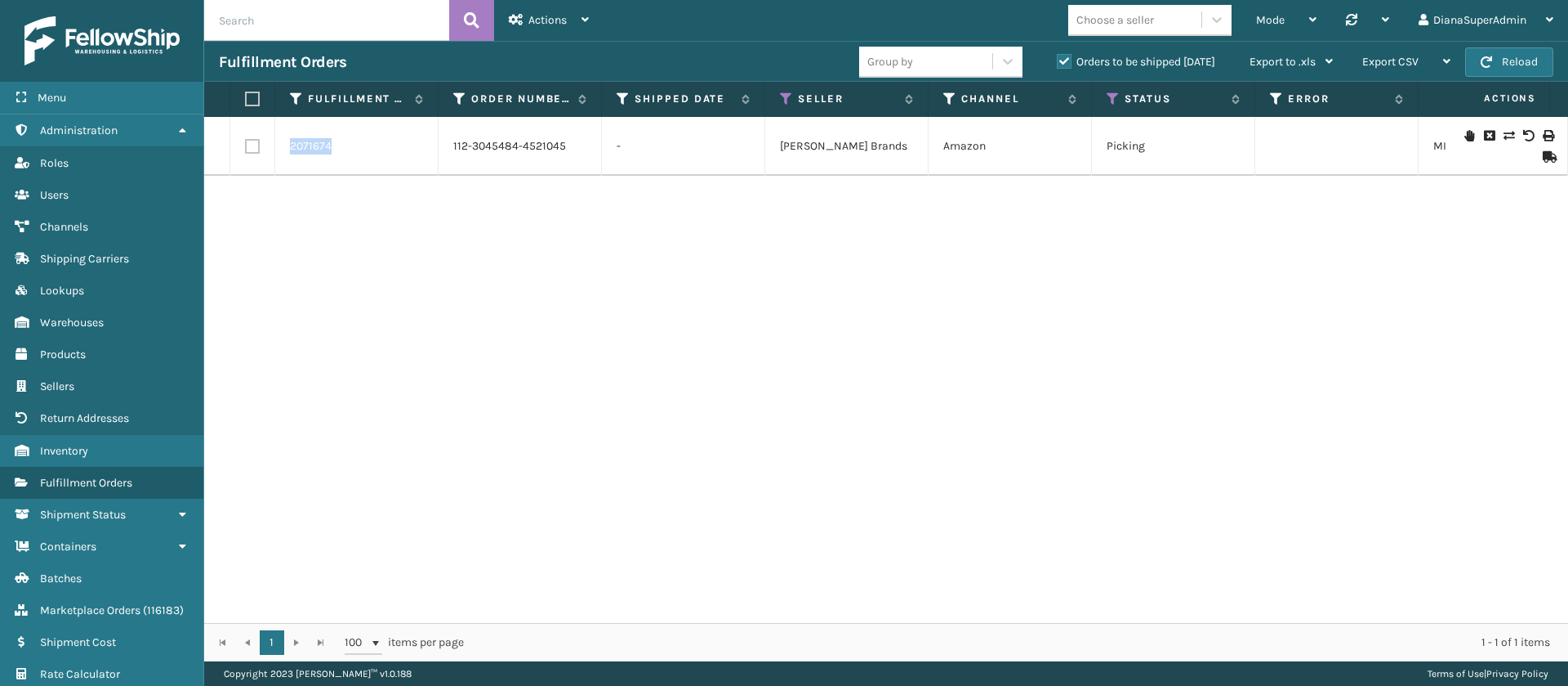
drag, startPoint x: 356, startPoint y: 138, endPoint x: 274, endPoint y: 155, distance: 83.7
copy tr "2071674"
click at [319, 146] on link "2071674" at bounding box center [310, 146] width 42 height 16
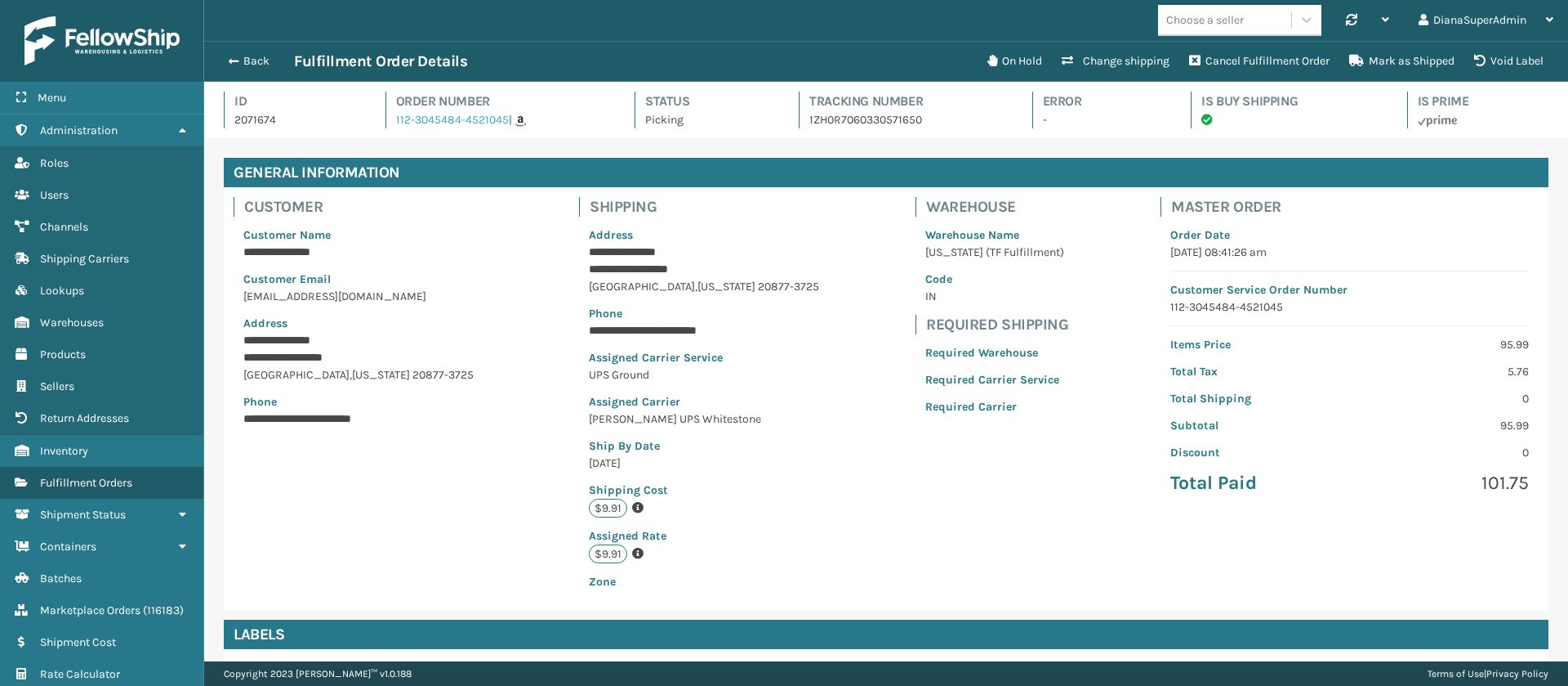
scroll to position [40, 1363]
click at [234, 64] on span "button" at bounding box center [231, 62] width 10 height 12
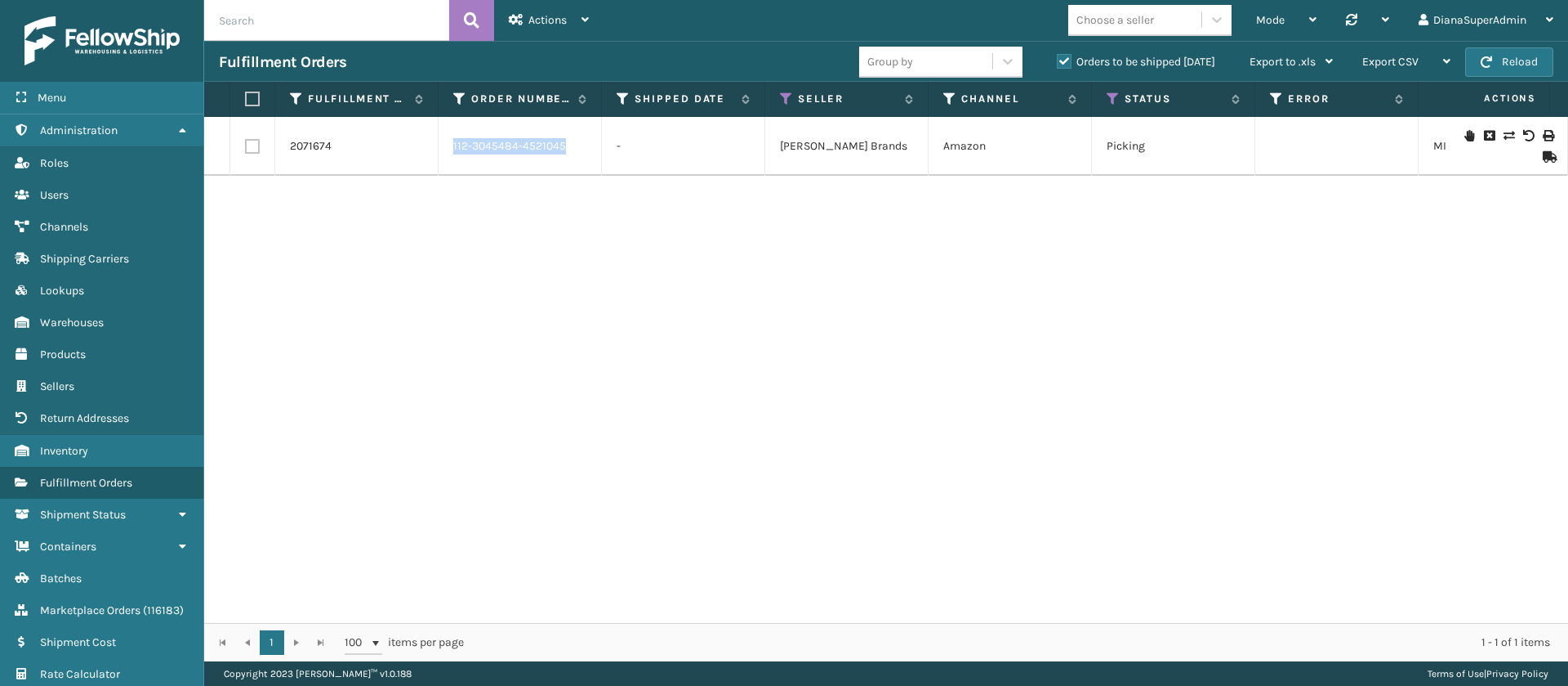
drag, startPoint x: 569, startPoint y: 146, endPoint x: 446, endPoint y: 144, distance: 123.0
click at [446, 144] on td "112-3045484-4521045" at bounding box center [519, 146] width 163 height 59
copy link "112-3045484-4521045"
drag, startPoint x: 332, startPoint y: 148, endPoint x: 289, endPoint y: 146, distance: 43.0
click at [289, 146] on td "2071674" at bounding box center [356, 146] width 163 height 59
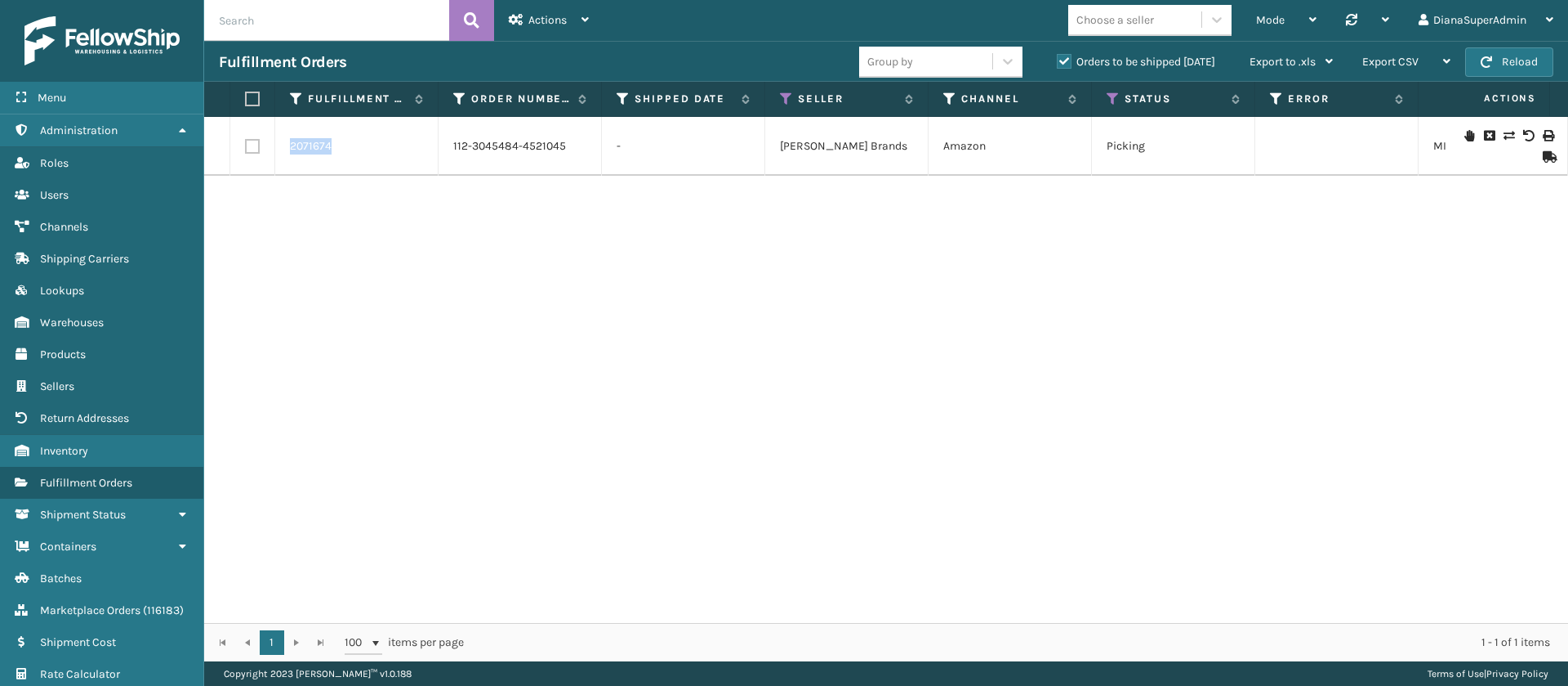
copy link "2071674"
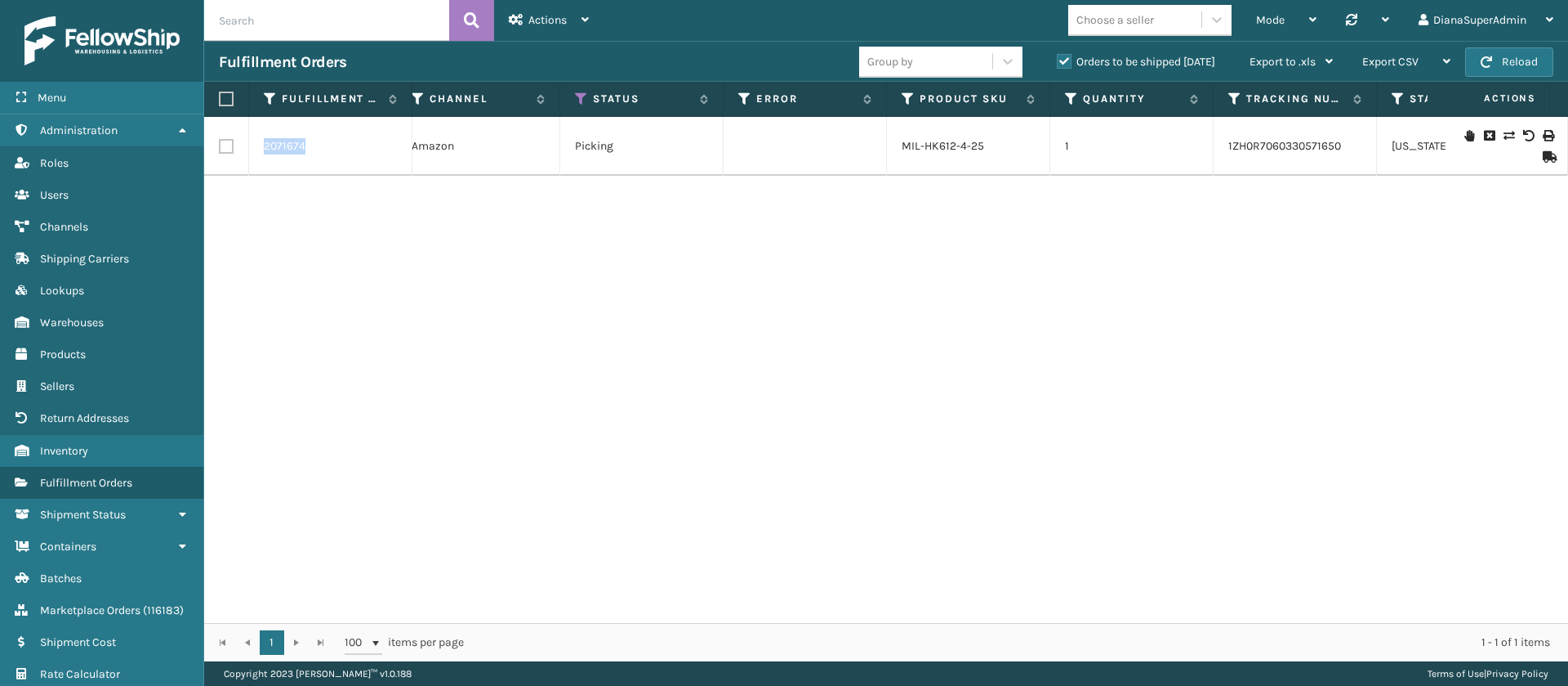
scroll to position [0, 713]
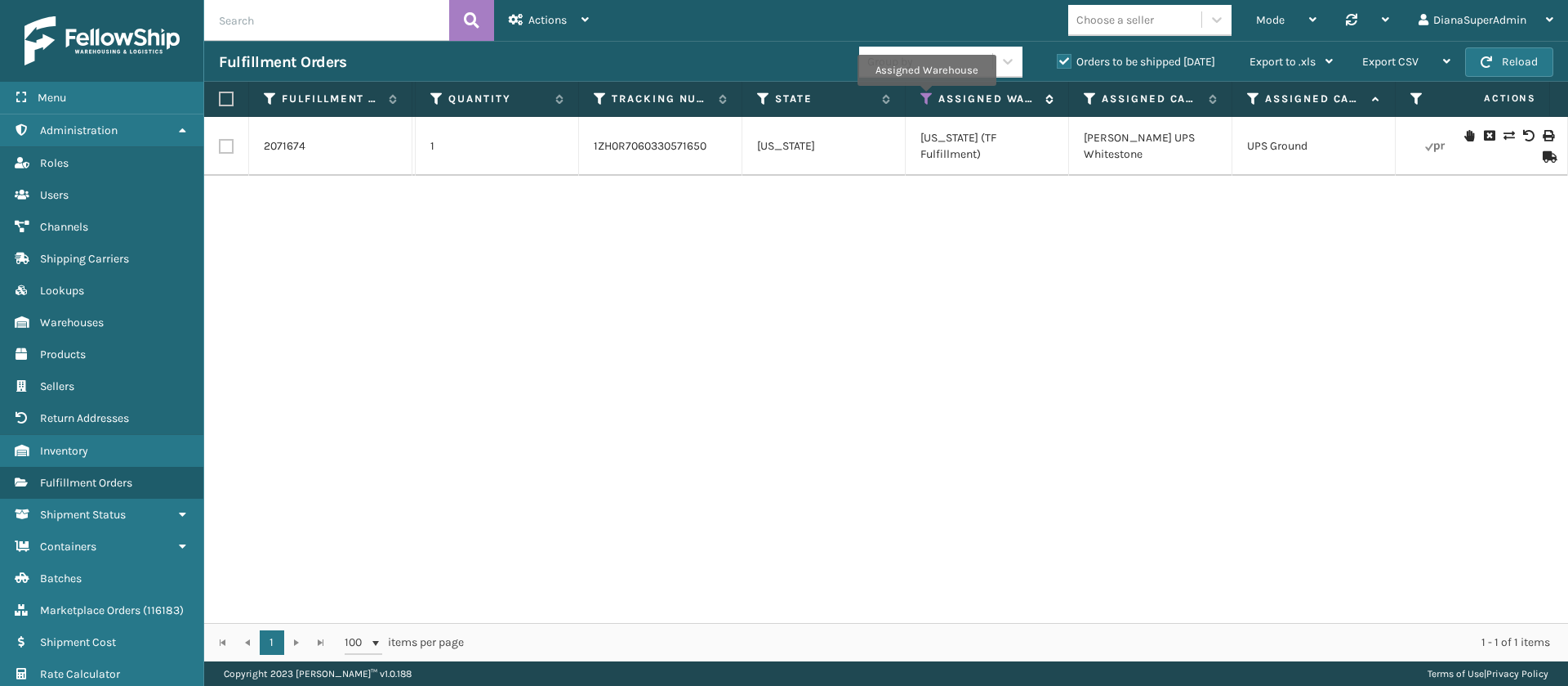
click at [926, 98] on icon at bounding box center [927, 99] width 14 height 14
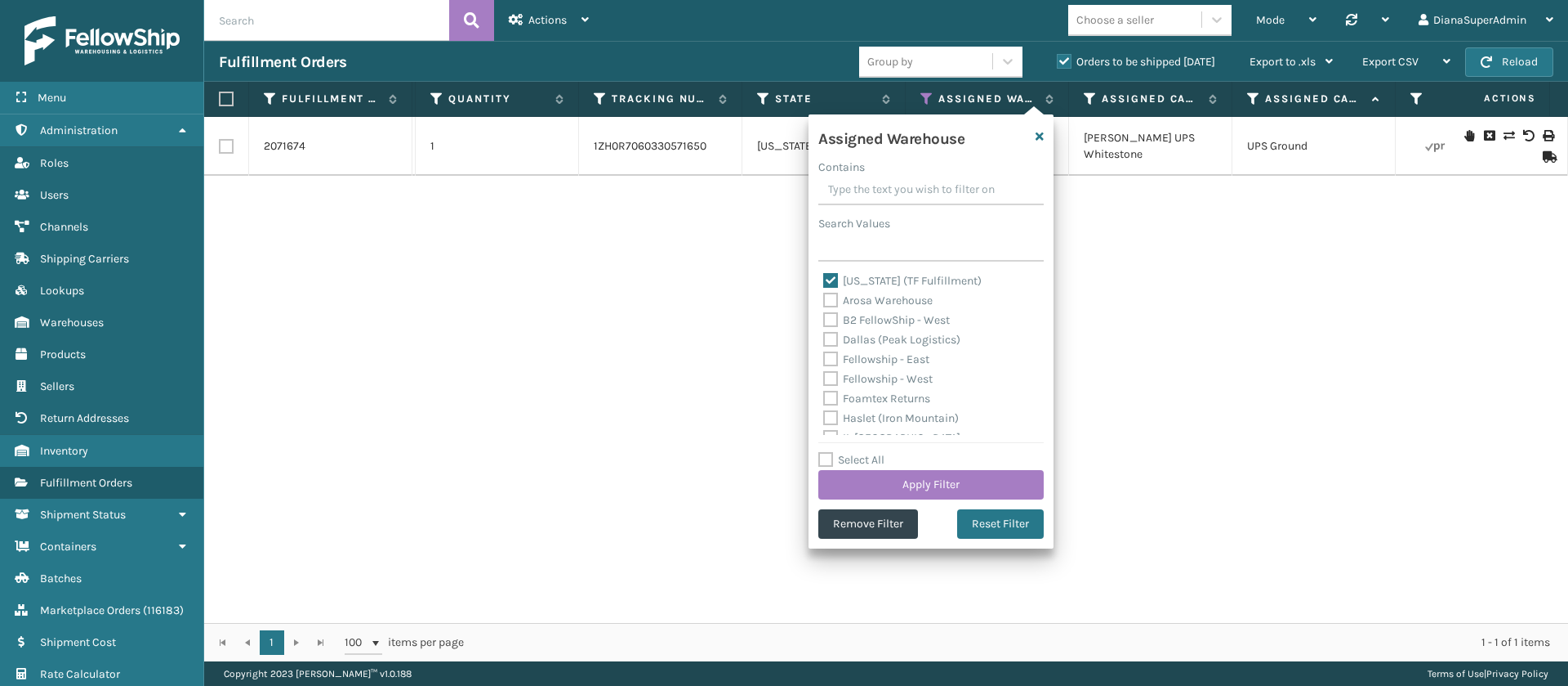
click at [833, 278] on label "[US_STATE] (TF Fulfillment)" at bounding box center [903, 280] width 158 height 14
click at [824, 278] on input "[US_STATE] (TF Fulfillment)" at bounding box center [824, 276] width 1 height 11
checkbox input "false"
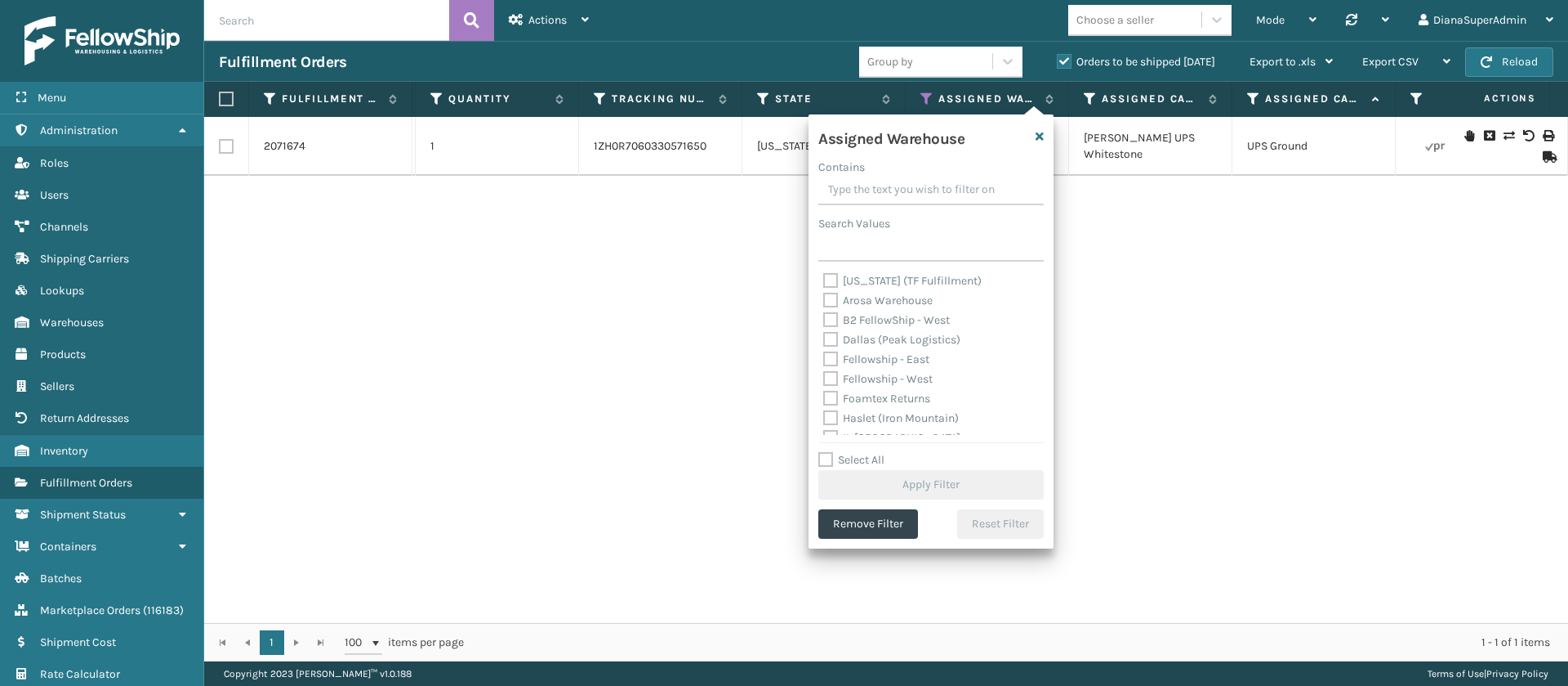
click at [826, 337] on label "Dallas (Peak Logistics)" at bounding box center [892, 339] width 137 height 14
click at [824, 337] on input "Dallas (Peak Logistics)" at bounding box center [824, 335] width 1 height 11
checkbox input "true"
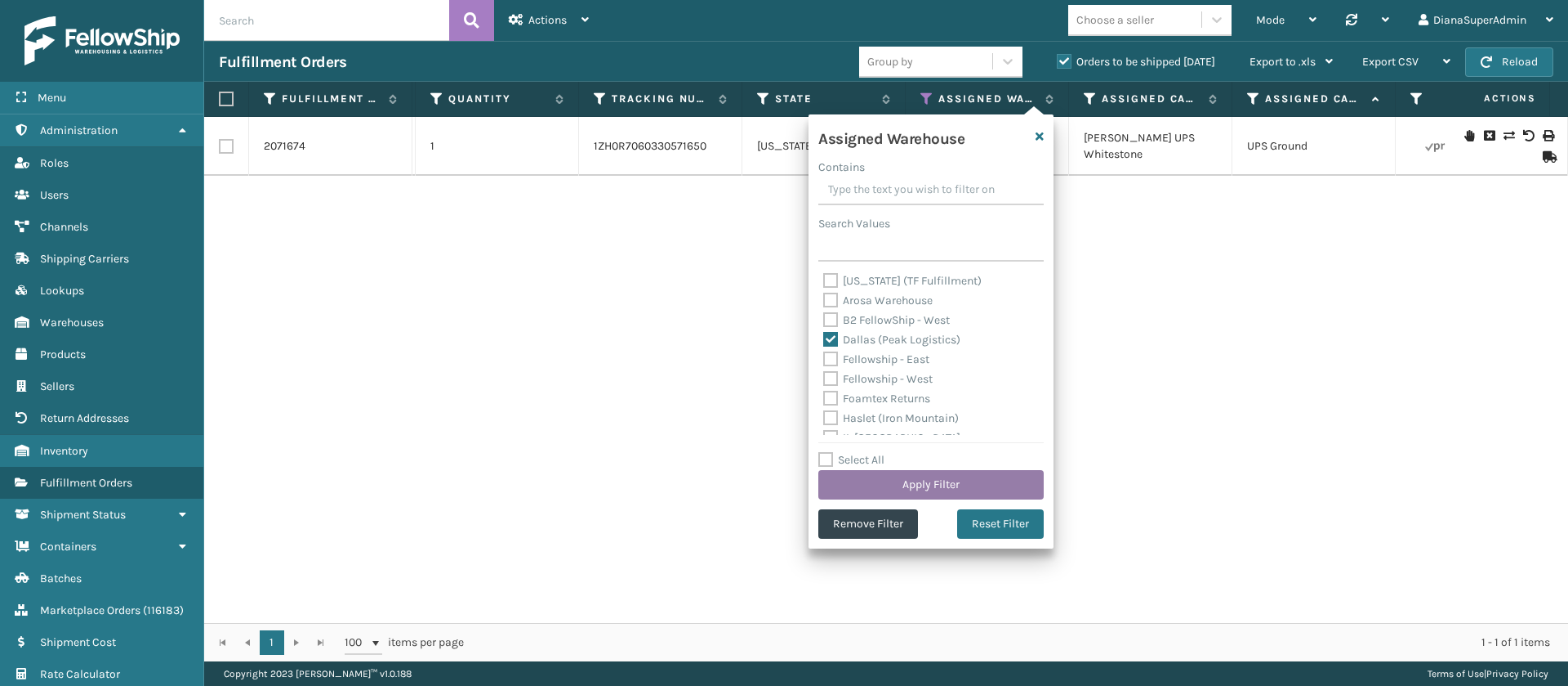
click at [940, 473] on button "Apply Filter" at bounding box center [930, 484] width 225 height 29
